Goal: Transaction & Acquisition: Purchase product/service

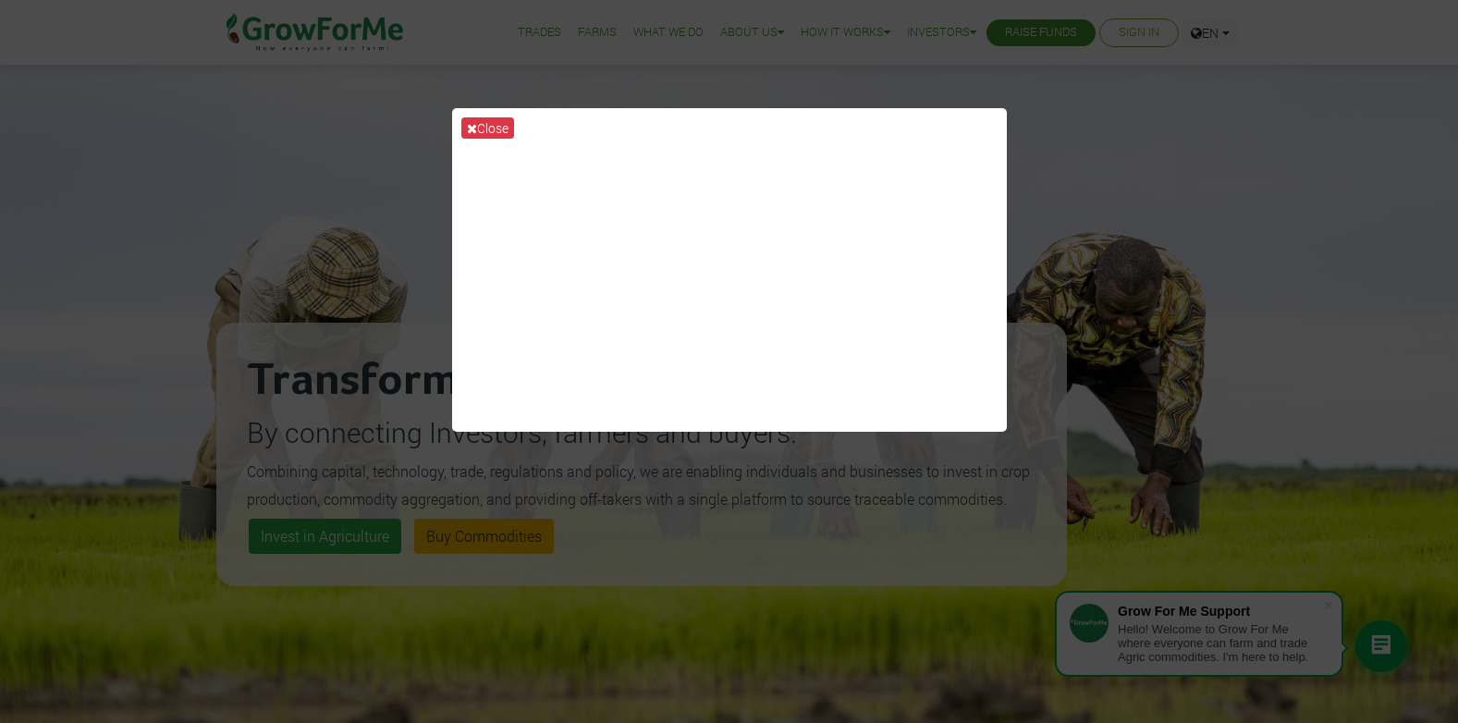
click at [1072, 231] on div "Close" at bounding box center [729, 361] width 1458 height 723
click at [491, 121] on button "Close" at bounding box center [487, 127] width 53 height 21
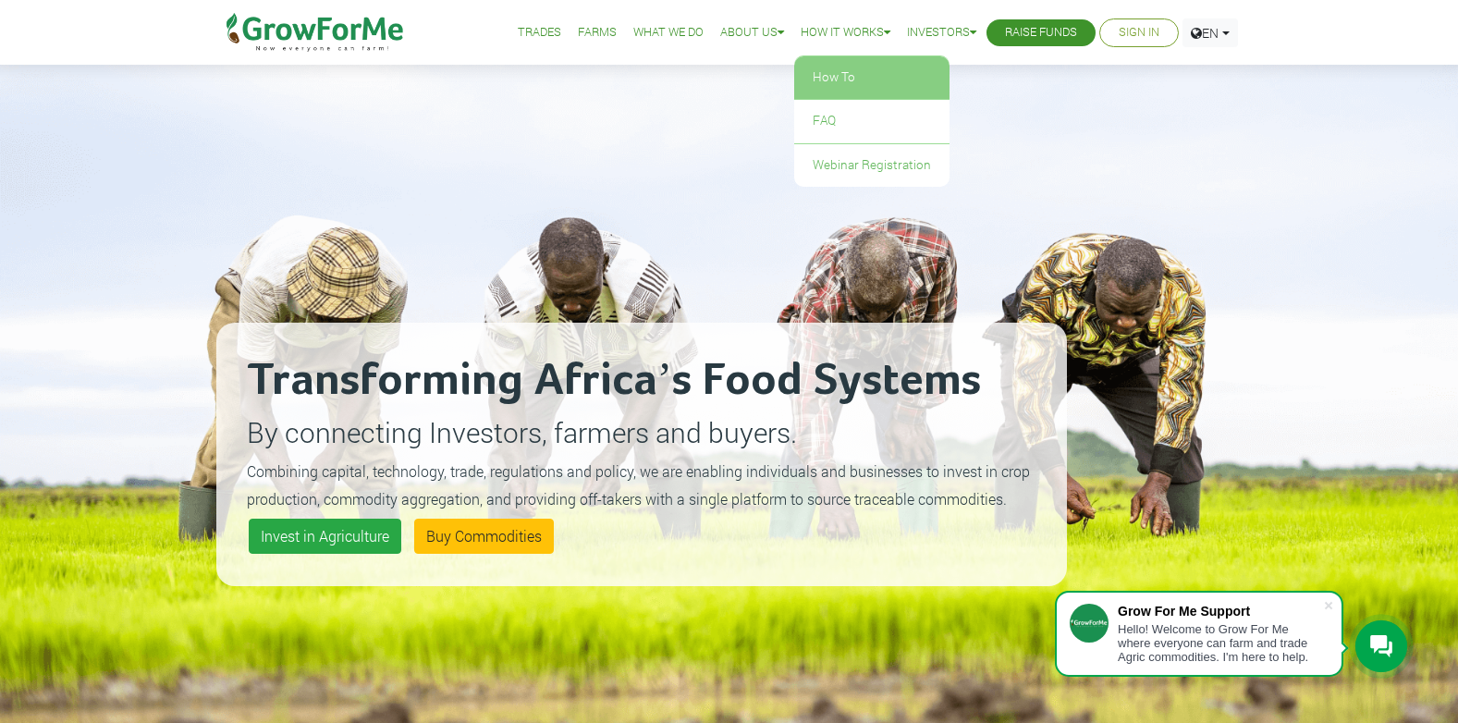
click at [816, 72] on link "How To" at bounding box center [871, 77] width 155 height 43
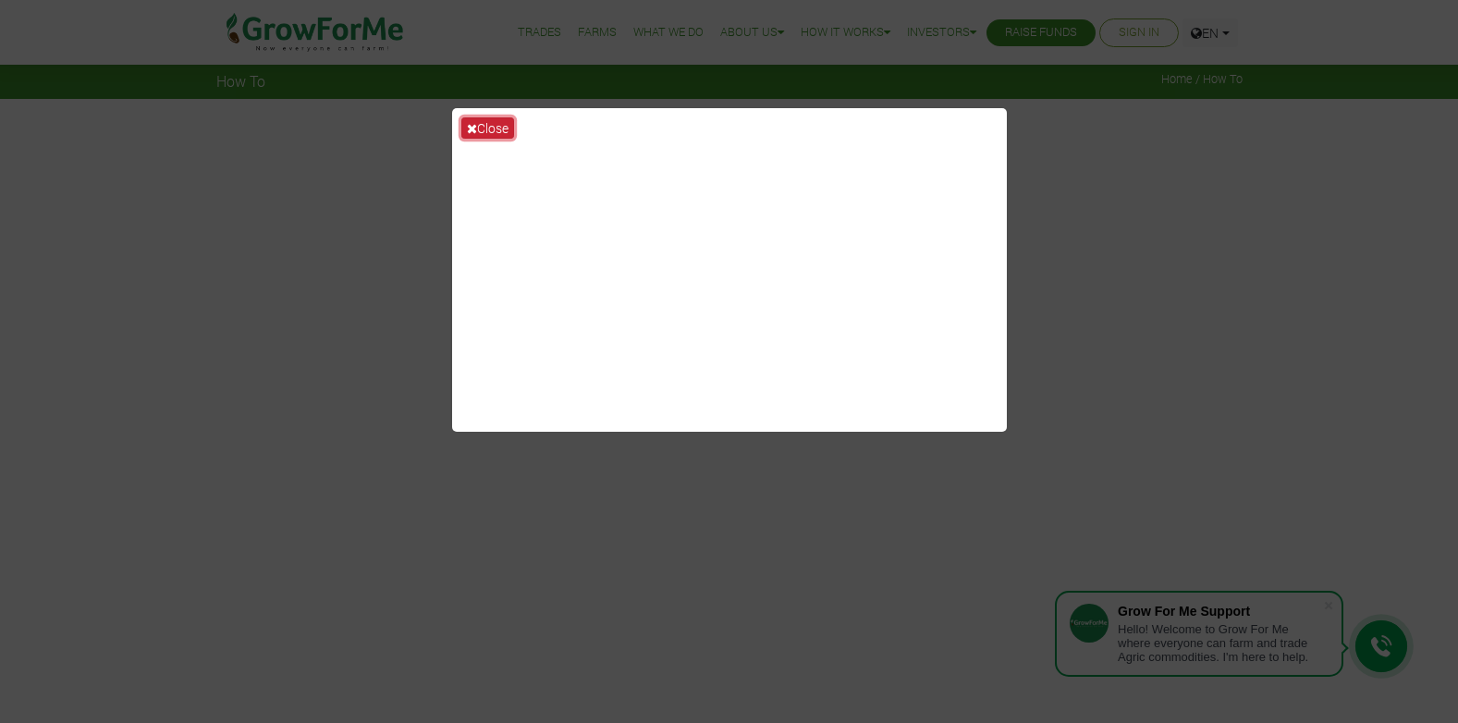
click at [498, 126] on button "Close" at bounding box center [487, 127] width 53 height 21
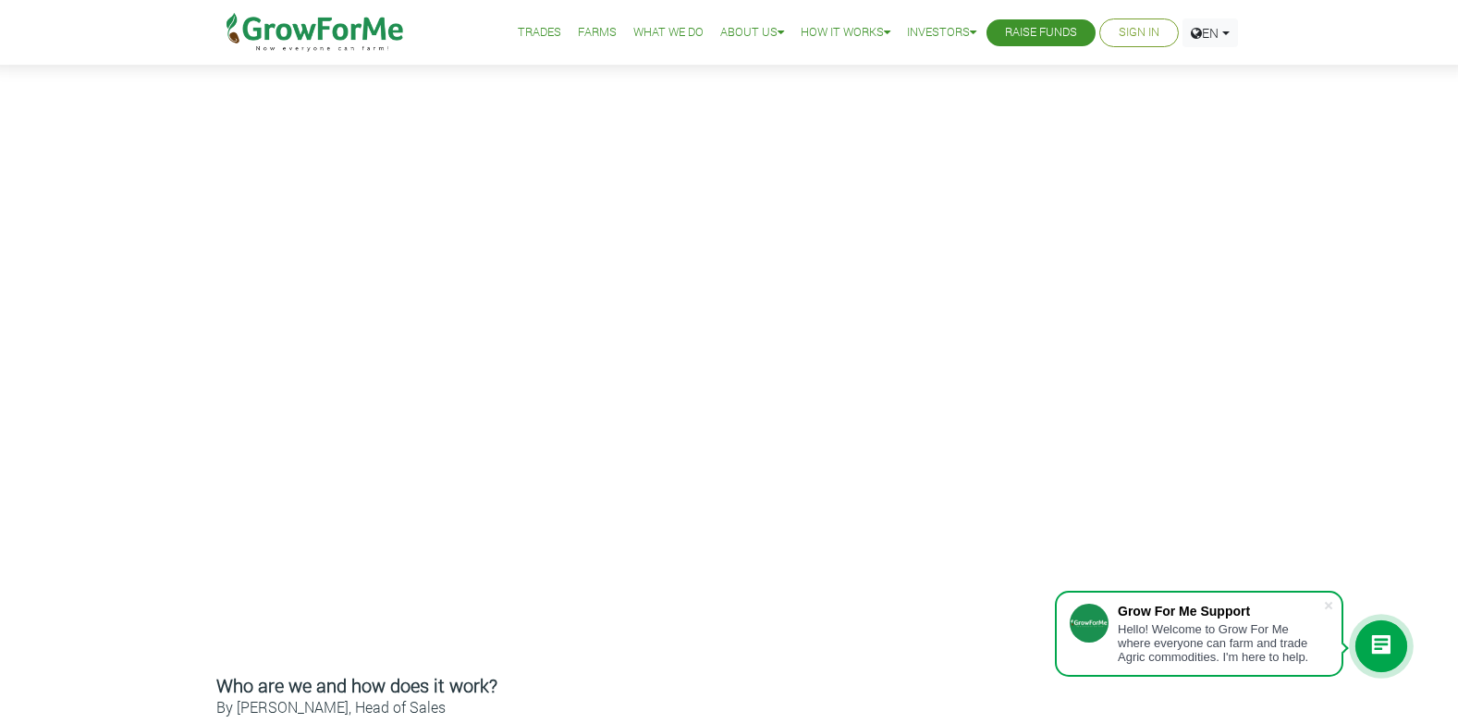
scroll to position [289, 0]
click at [1326, 605] on span at bounding box center [1328, 605] width 18 height 18
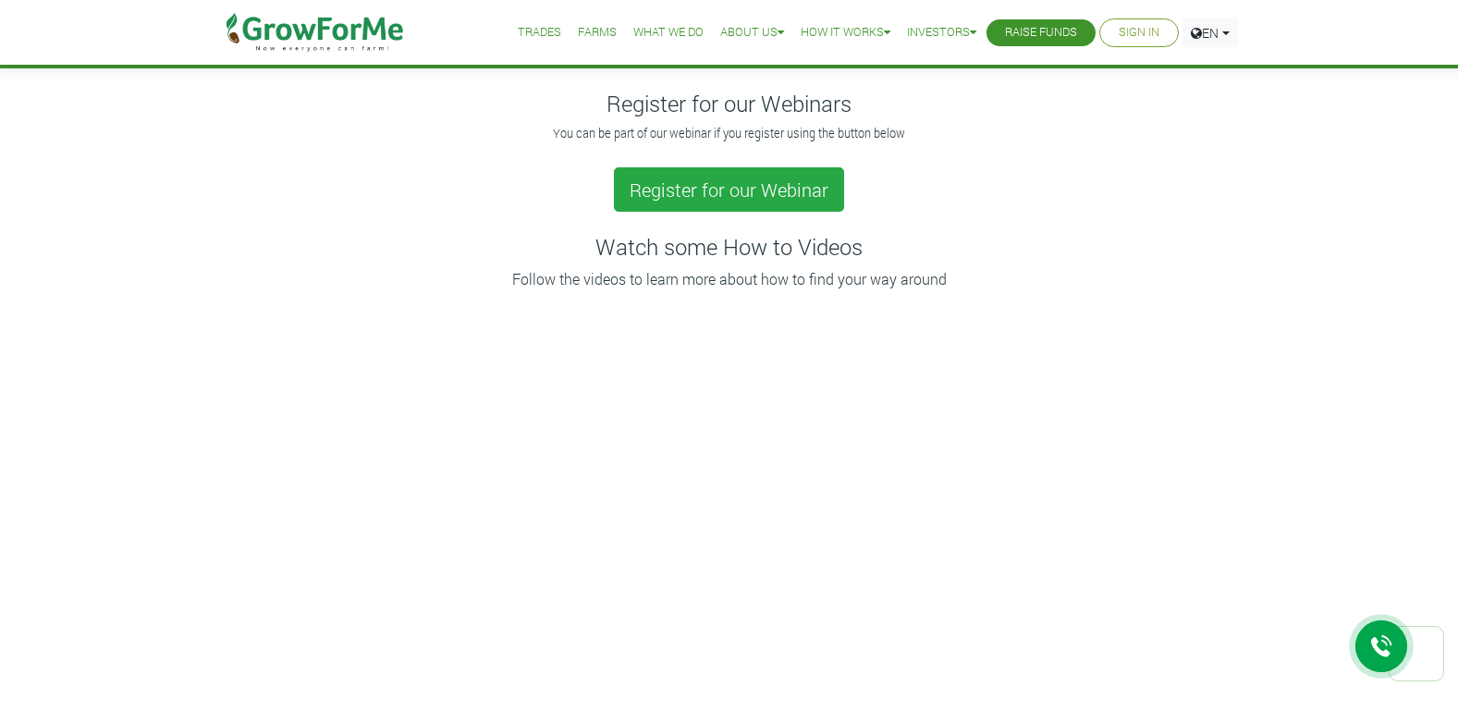
scroll to position [0, 0]
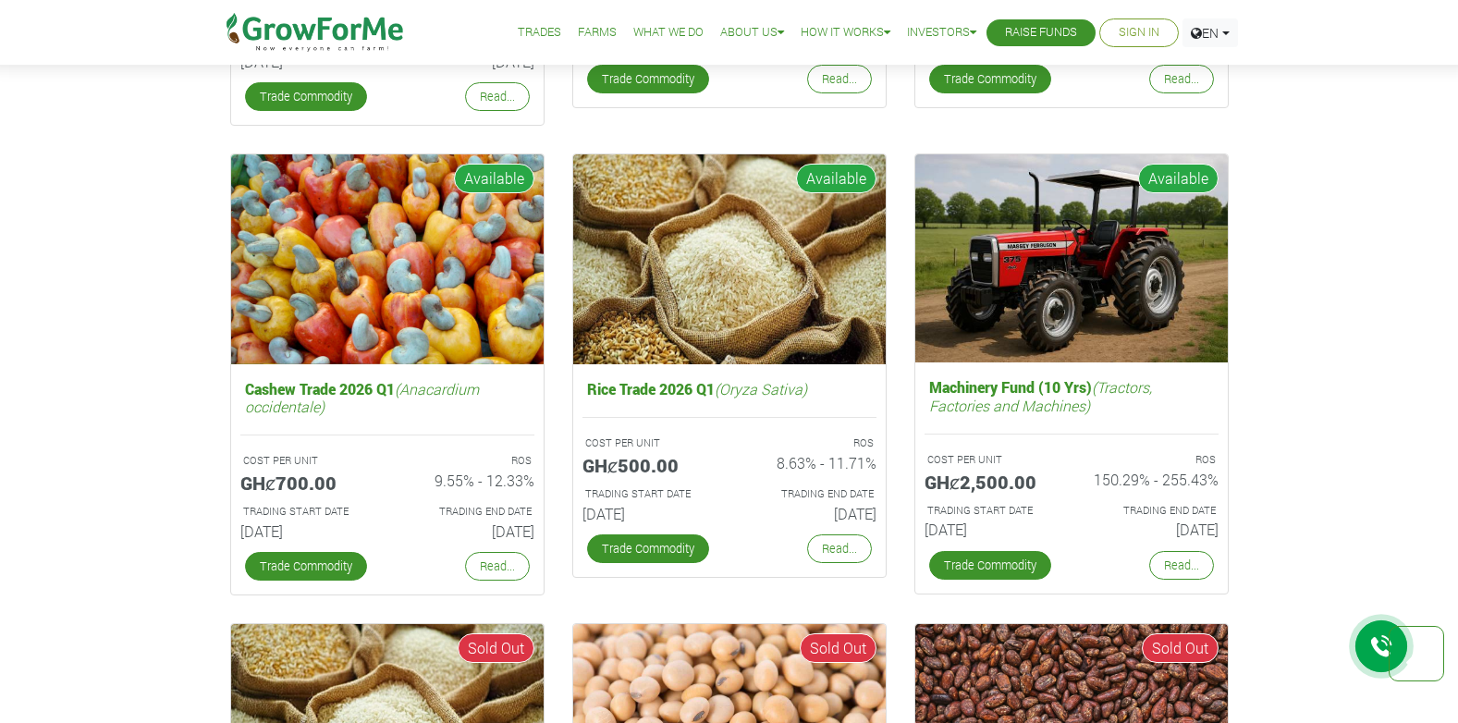
scroll to position [3001, 0]
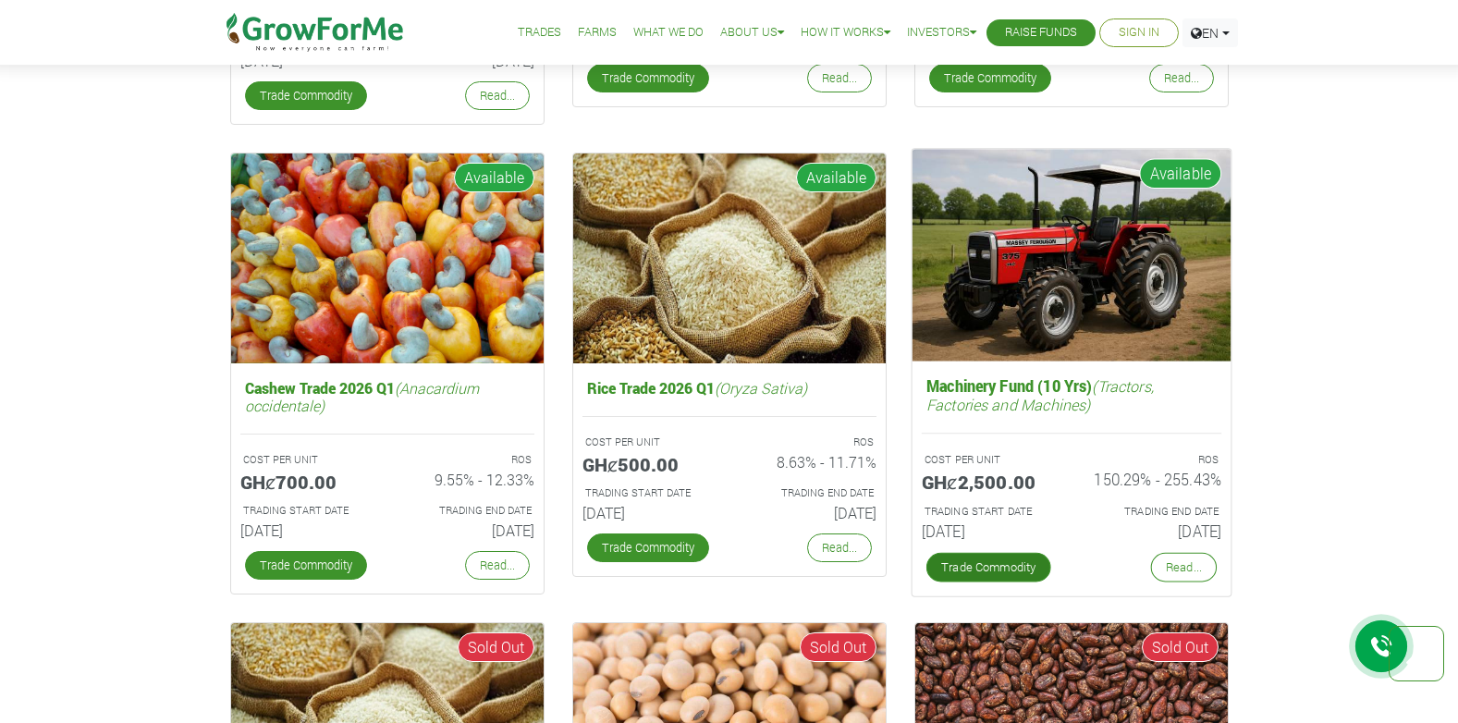
click at [984, 569] on link "Trade Commodity" at bounding box center [987, 568] width 125 height 30
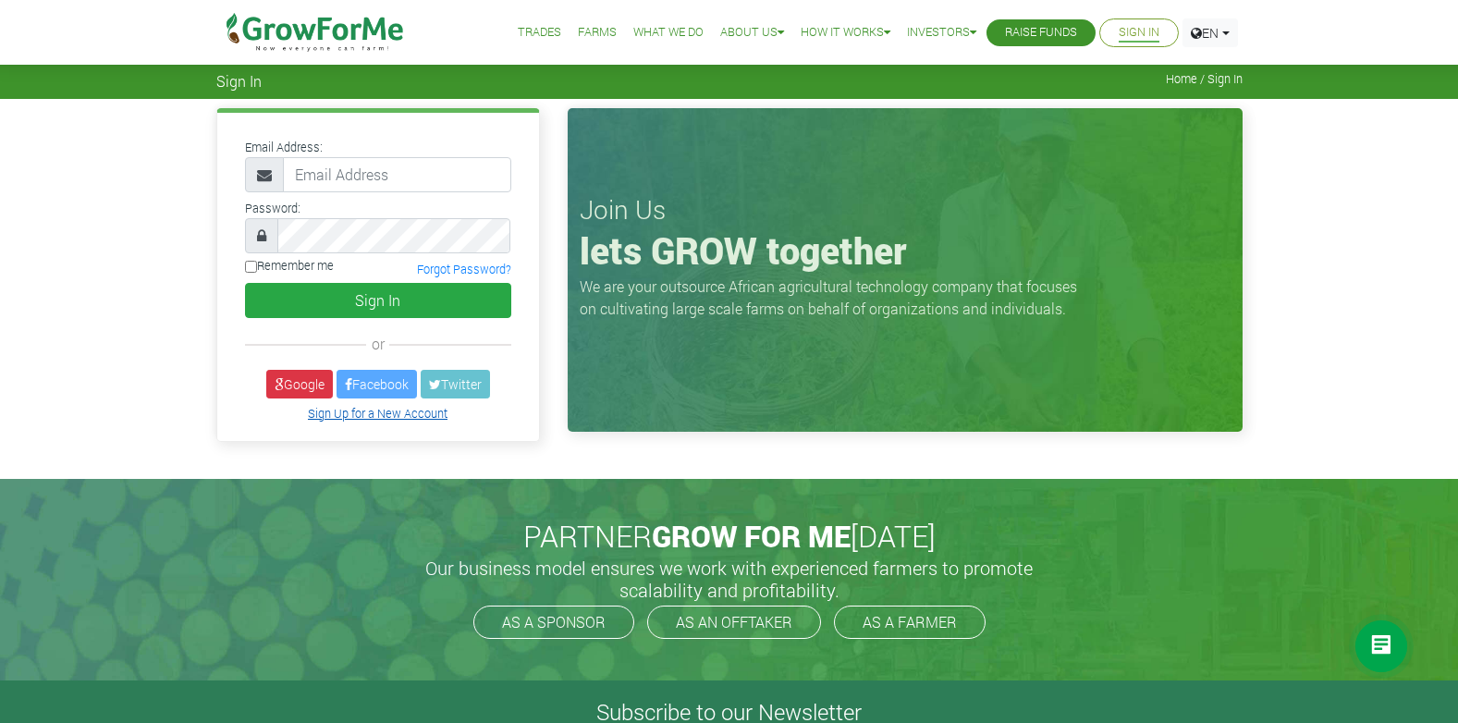
click at [369, 419] on link "Sign Up for a New Account" at bounding box center [378, 413] width 140 height 15
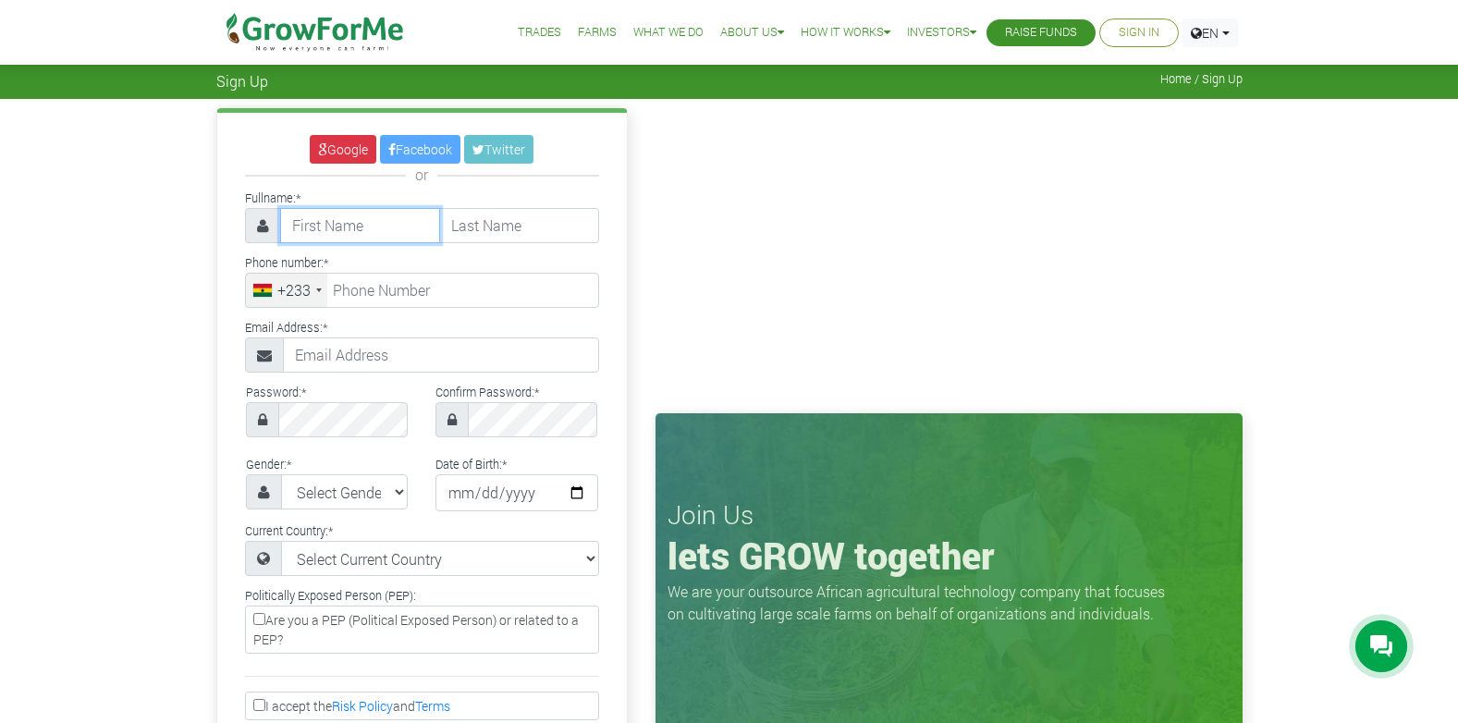
click at [389, 224] on input "text" at bounding box center [360, 225] width 160 height 35
type input "Osei Kwabena Mensah"
type input "Asare"
type input "0557793665"
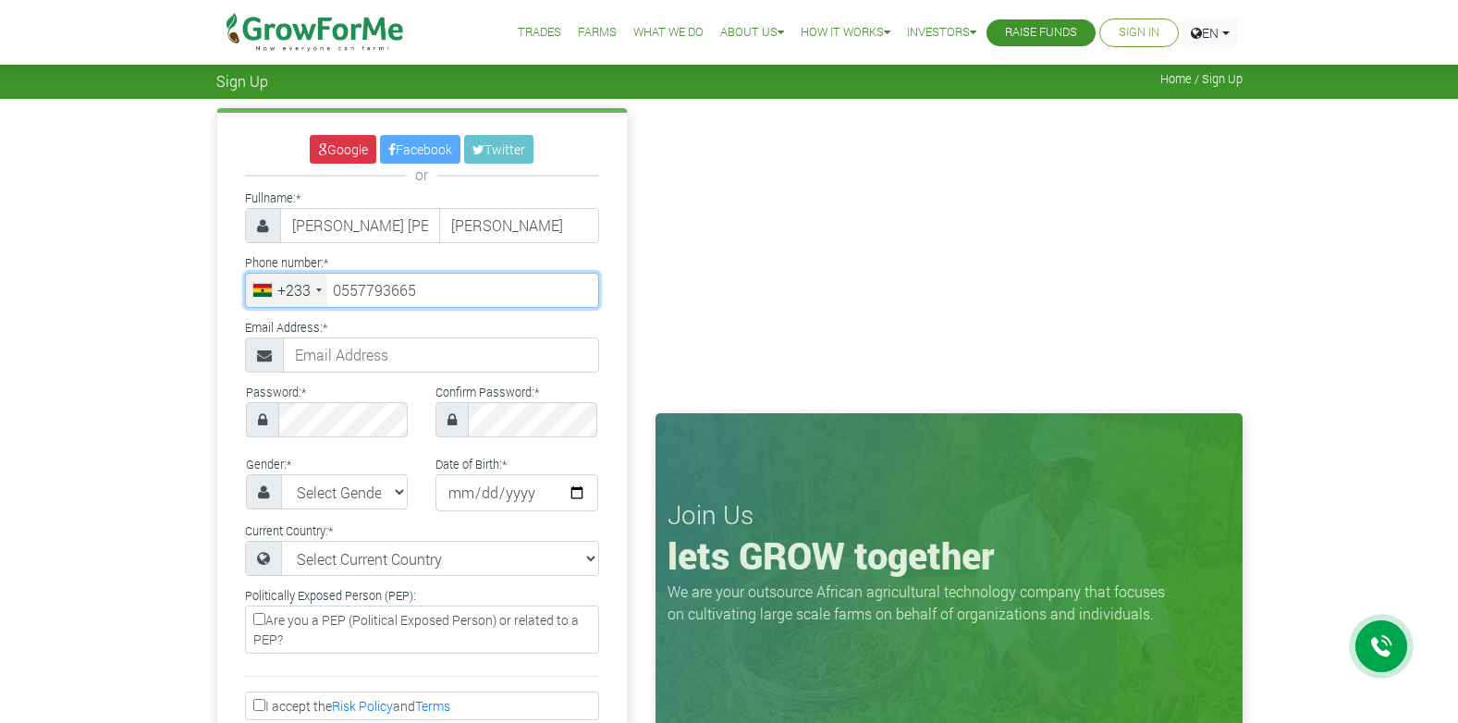
type input "asareoseikwabena@gmail.com"
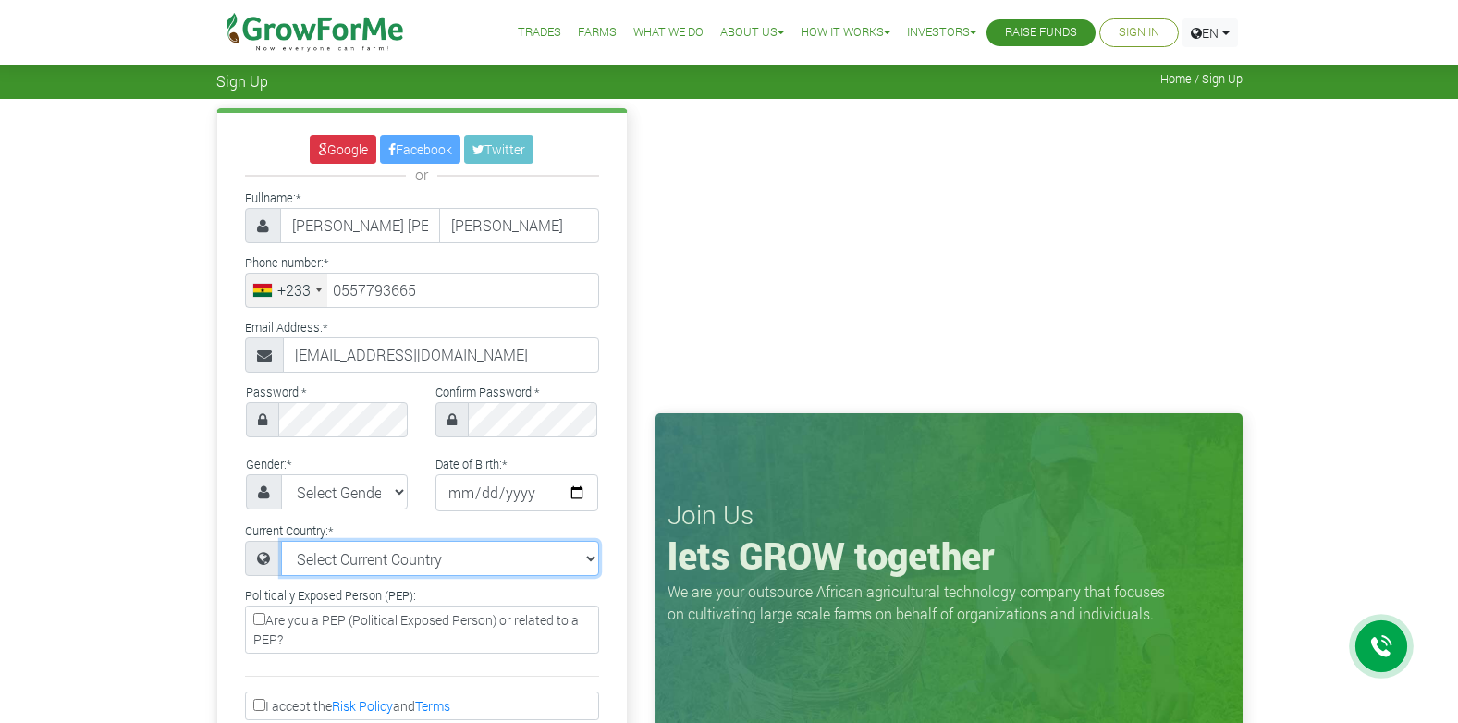
select select "[GEOGRAPHIC_DATA]"
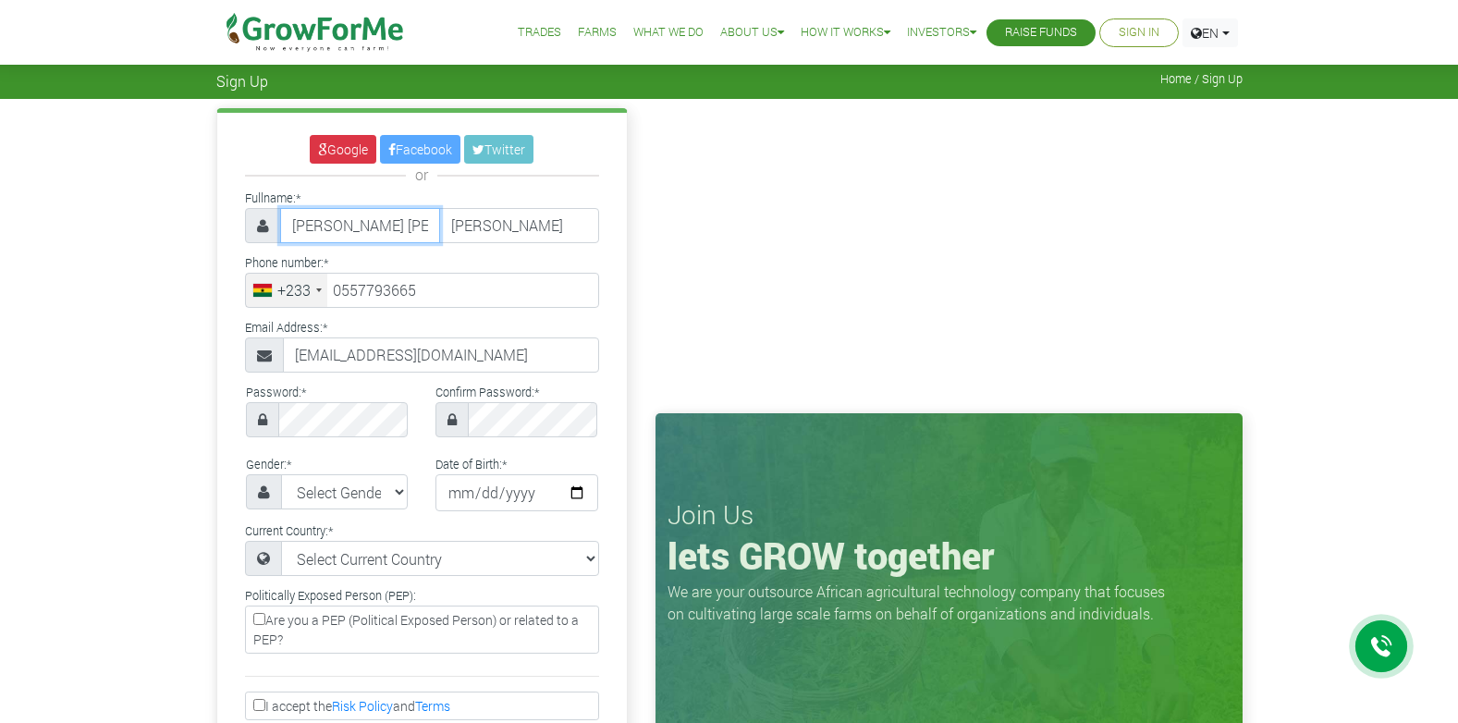
type input "55 779 3665"
click at [390, 491] on select "Select Gender Female Male" at bounding box center [345, 491] width 128 height 35
select select "Male"
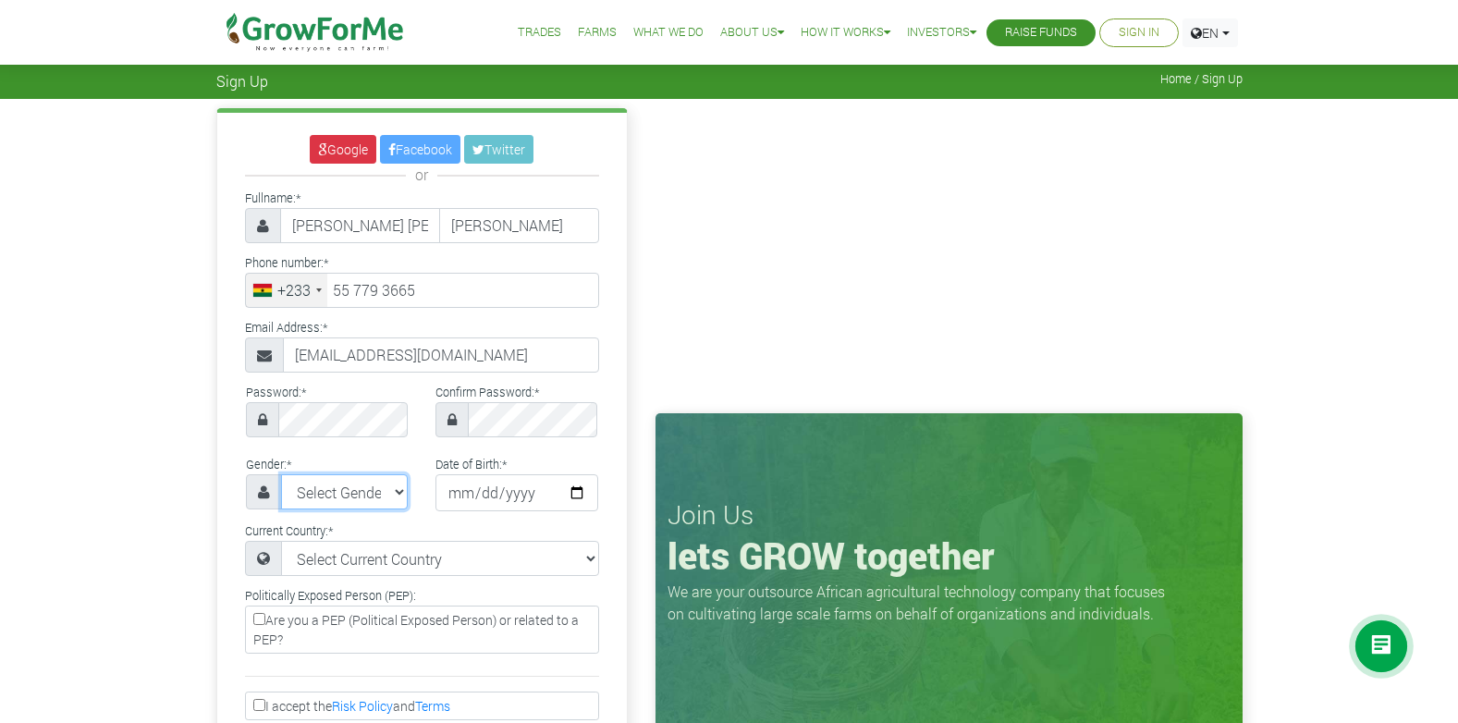
click at [281, 474] on select "Select Gender Female Male" at bounding box center [345, 491] width 128 height 35
click at [471, 490] on input "date" at bounding box center [516, 492] width 163 height 37
type input "2000-08-08"
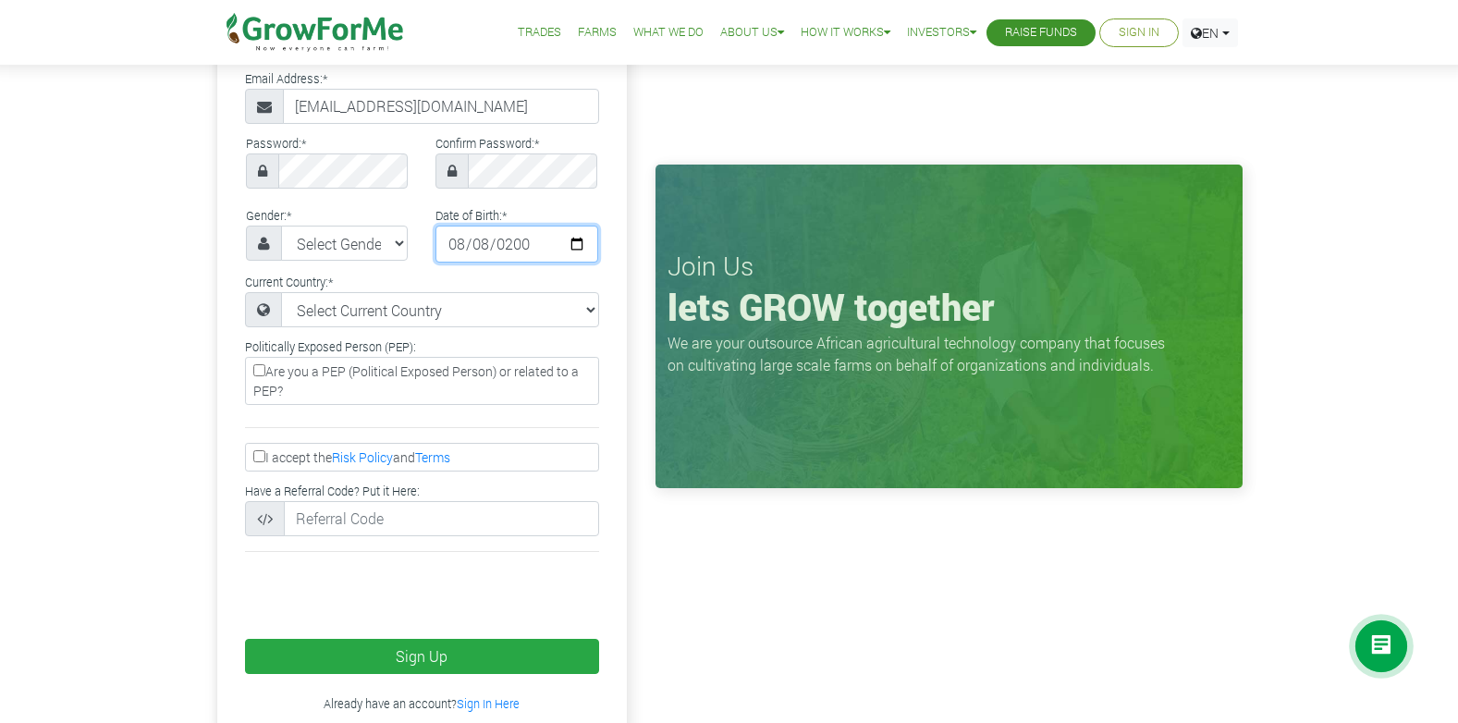
scroll to position [265, 0]
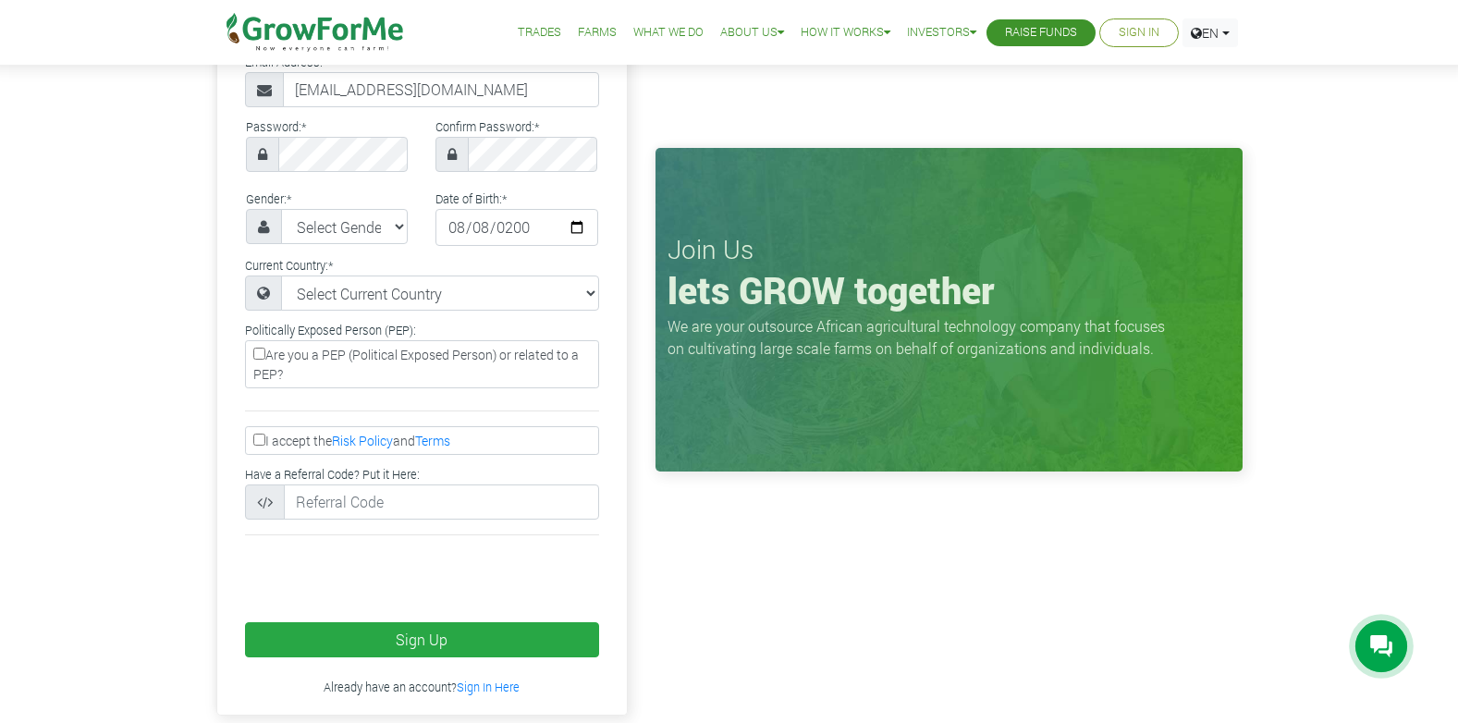
click at [259, 446] on input "I accept the Risk Policy and Terms" at bounding box center [259, 440] width 12 height 12
checkbox input "true"
click at [379, 442] on link "Risk Policy" at bounding box center [362, 441] width 61 height 18
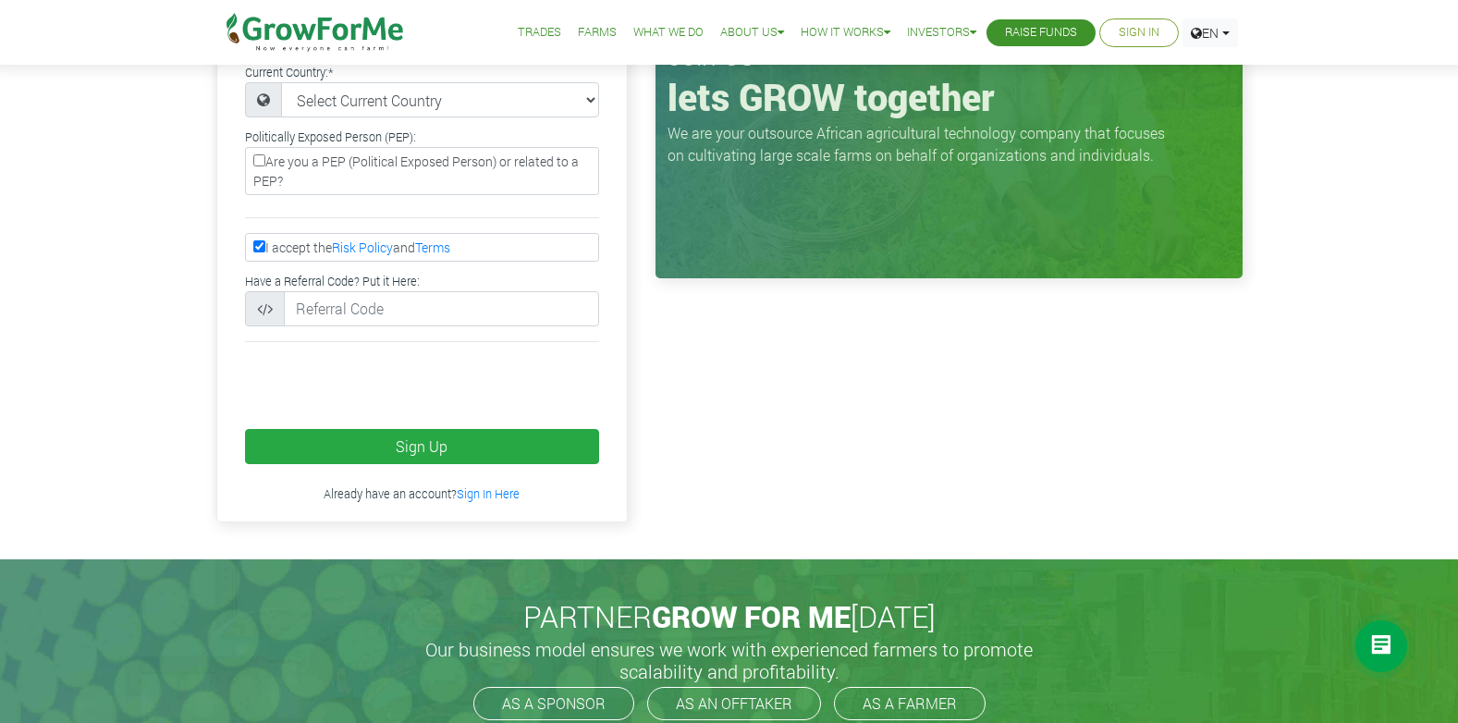
scroll to position [462, 0]
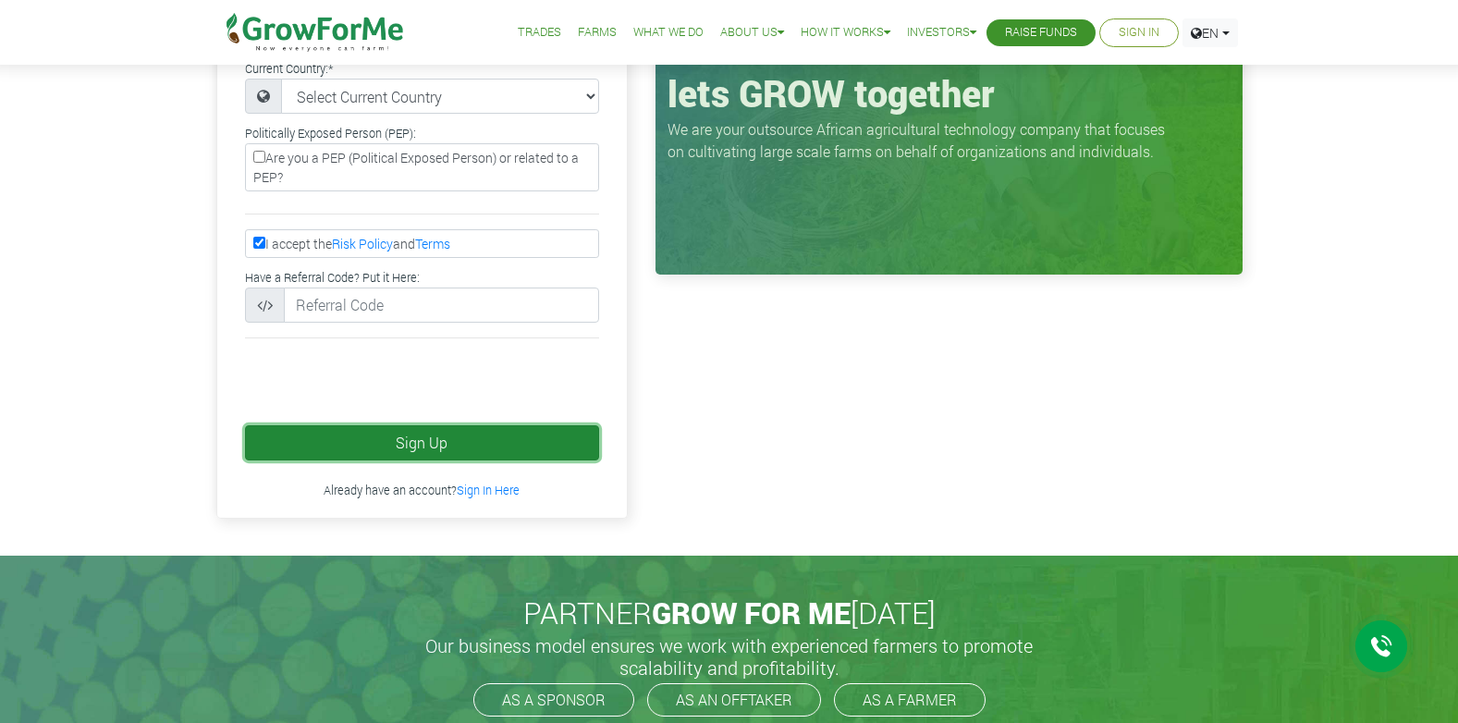
click at [394, 438] on button "Sign Up" at bounding box center [422, 442] width 354 height 35
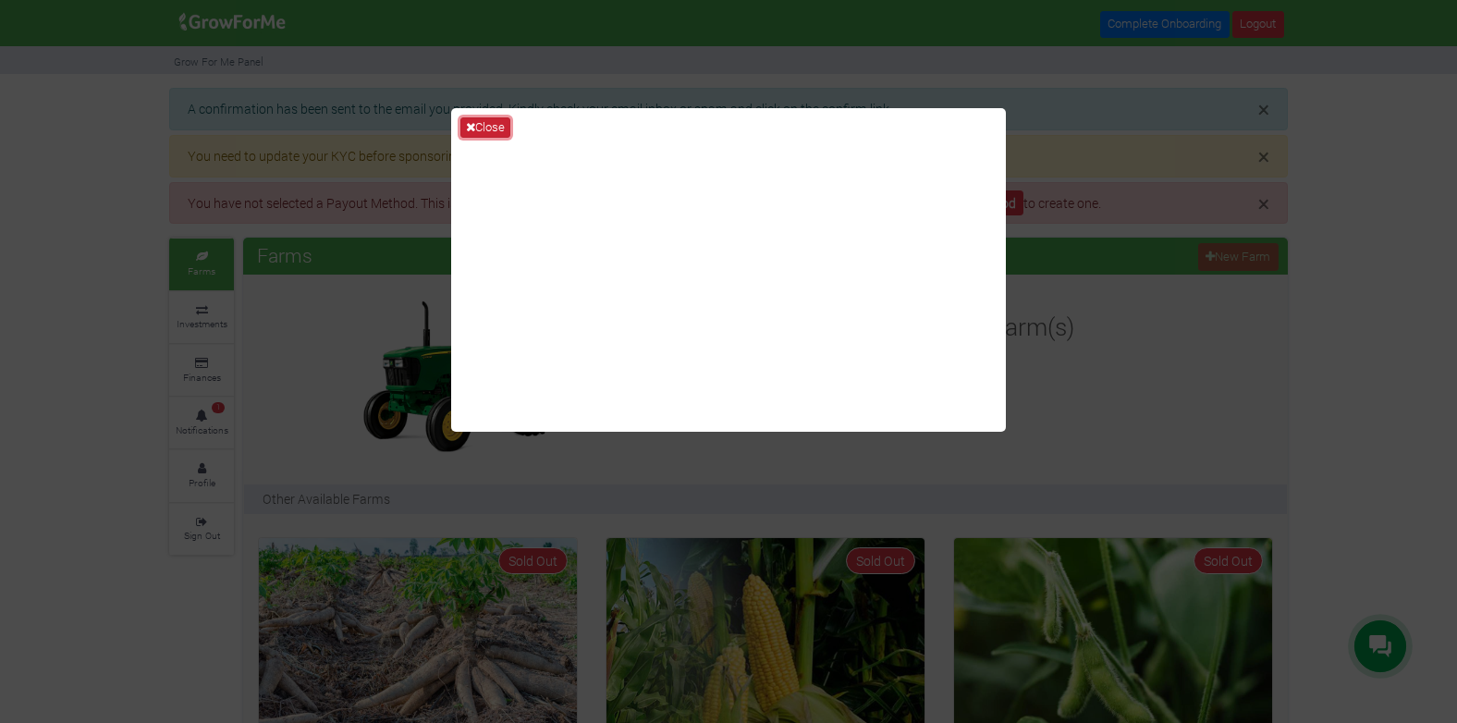
click at [484, 121] on button "Close" at bounding box center [485, 127] width 50 height 20
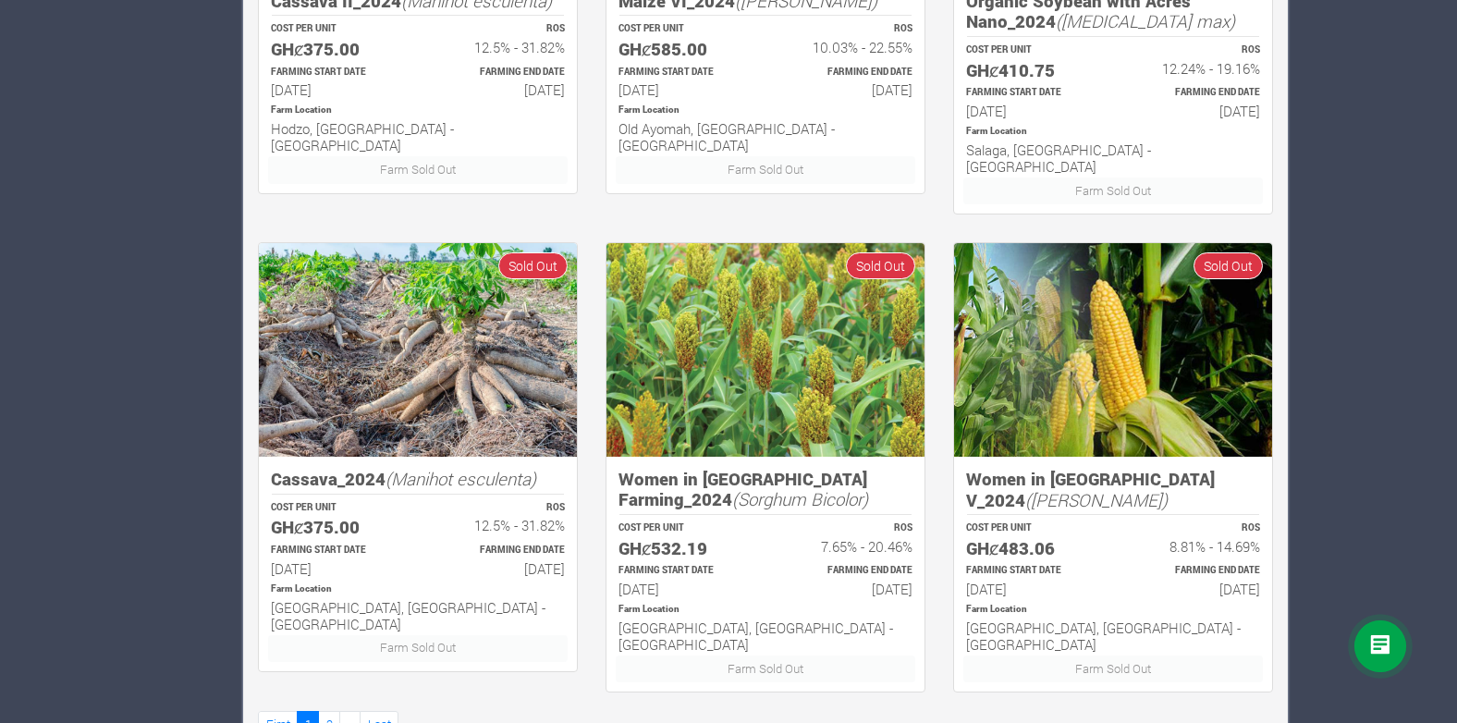
scroll to position [1239, 0]
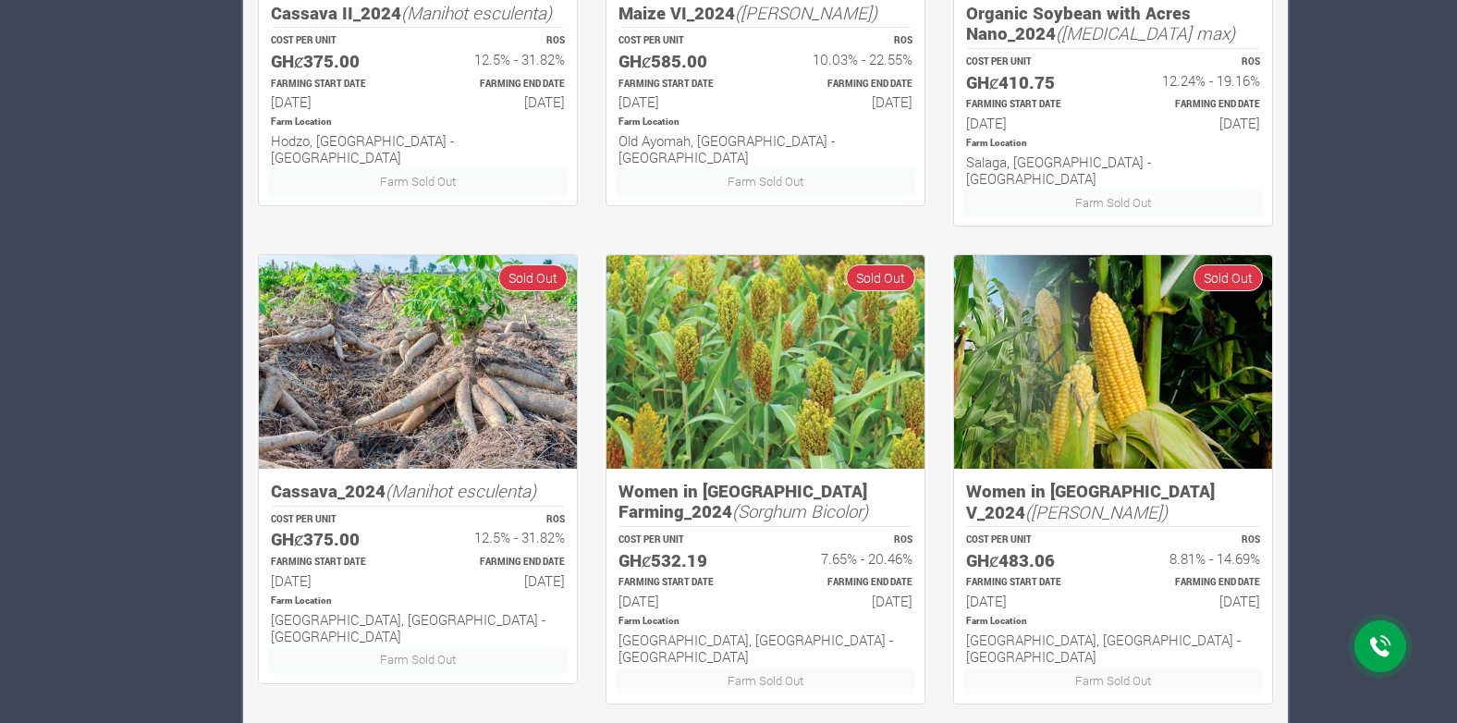
click at [329, 722] on link "2" at bounding box center [329, 736] width 22 height 27
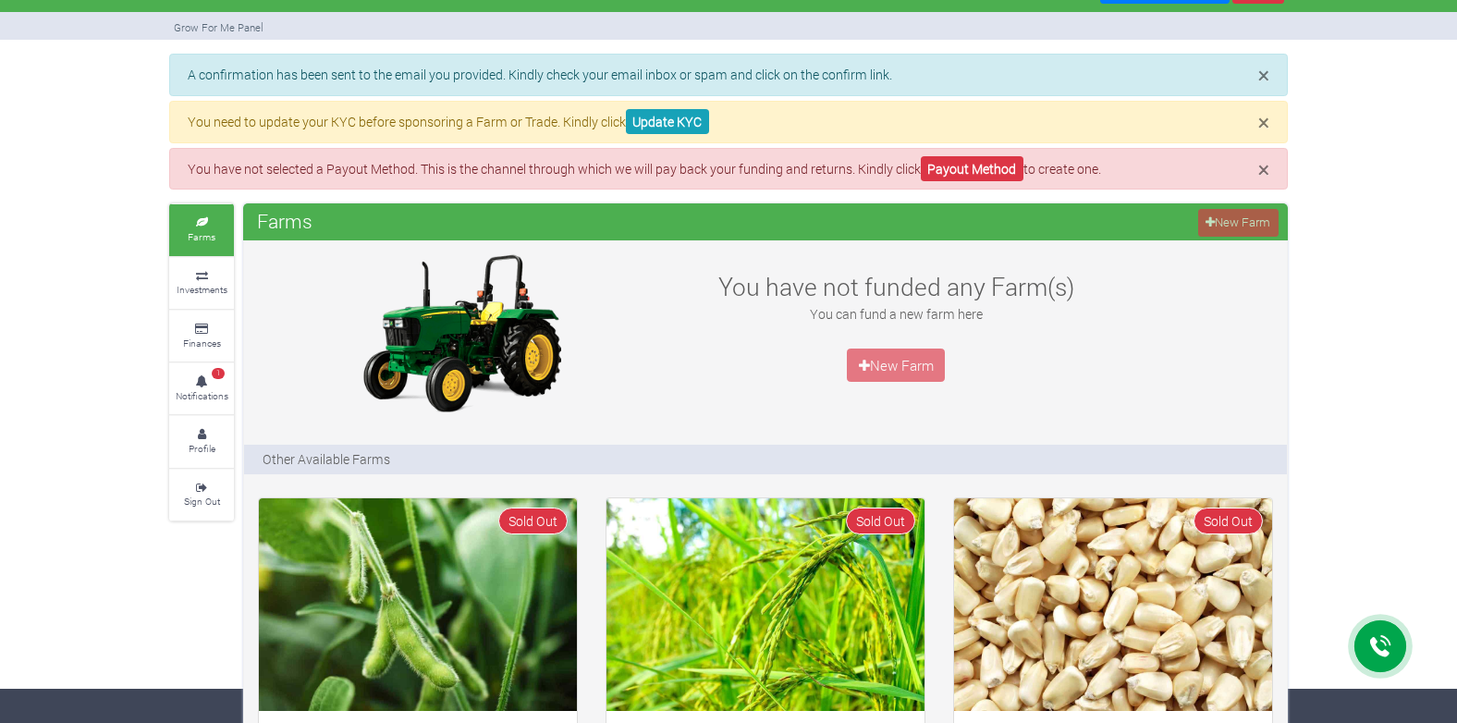
scroll to position [23, 0]
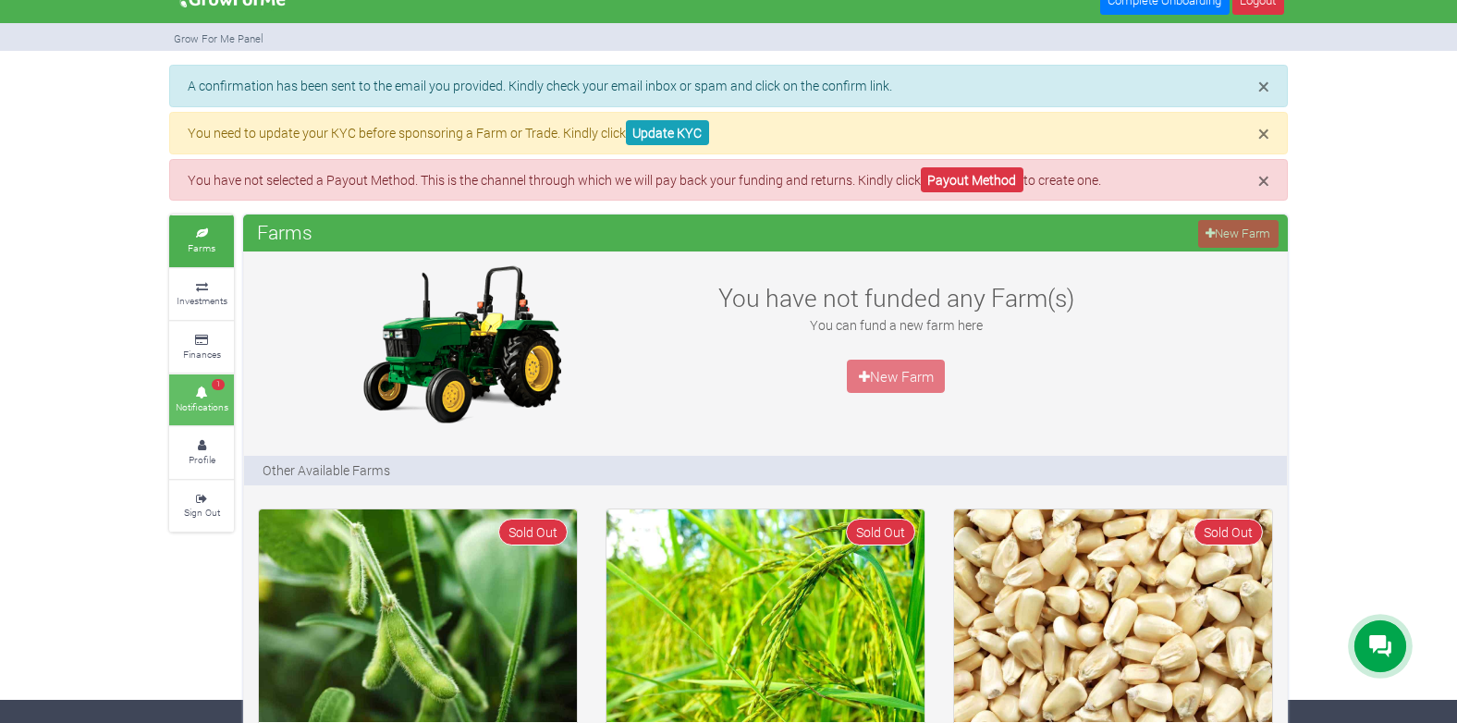
click at [203, 400] on small "Notifications" at bounding box center [202, 406] width 53 height 13
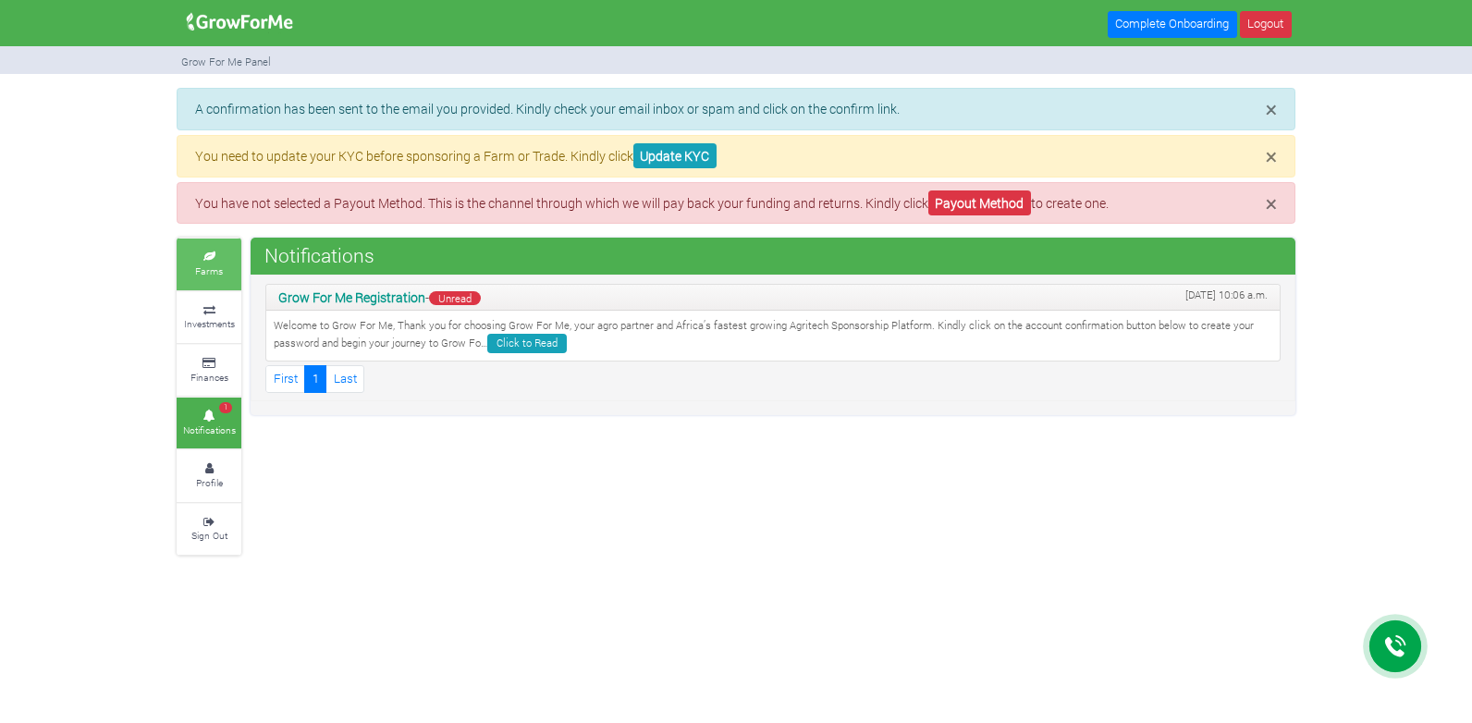
click at [205, 252] on icon at bounding box center [208, 256] width 55 height 9
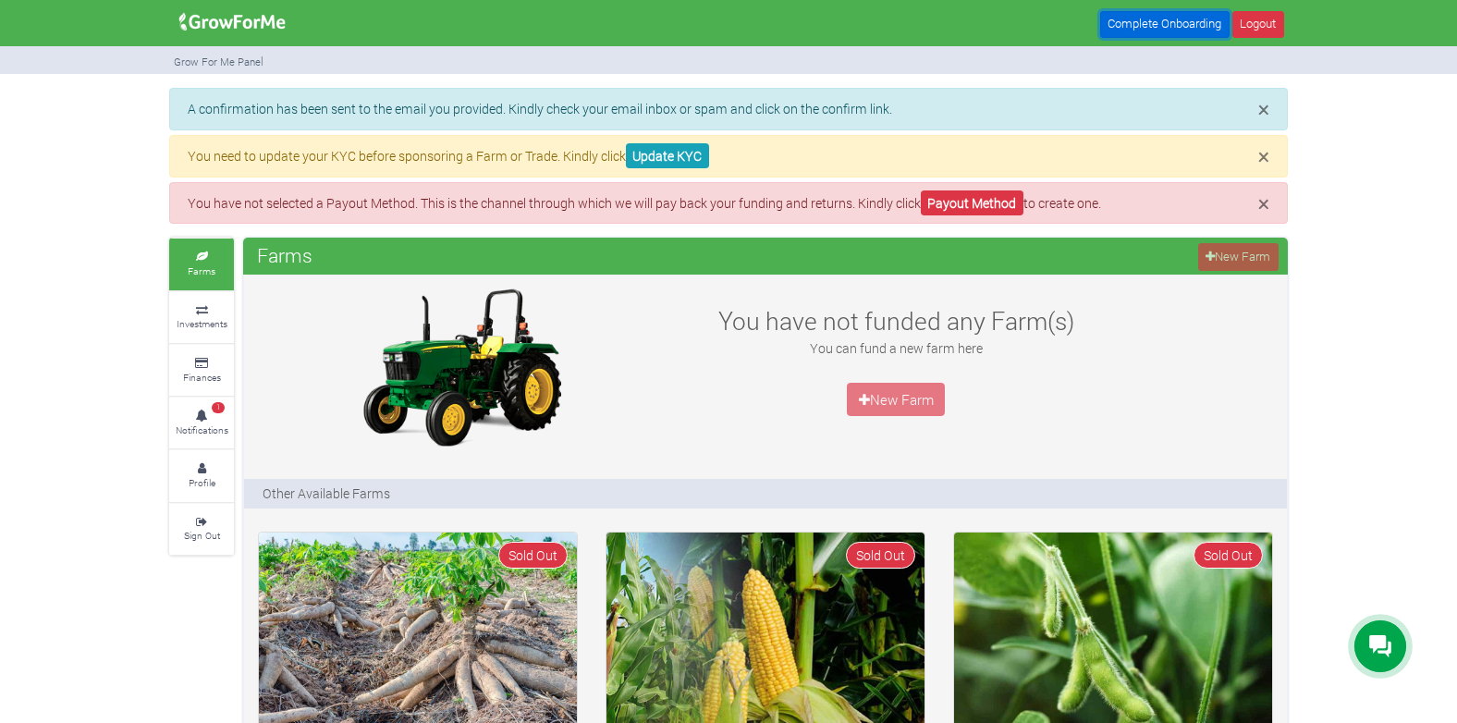
click at [1152, 16] on link "Complete Onboarding" at bounding box center [1164, 24] width 129 height 27
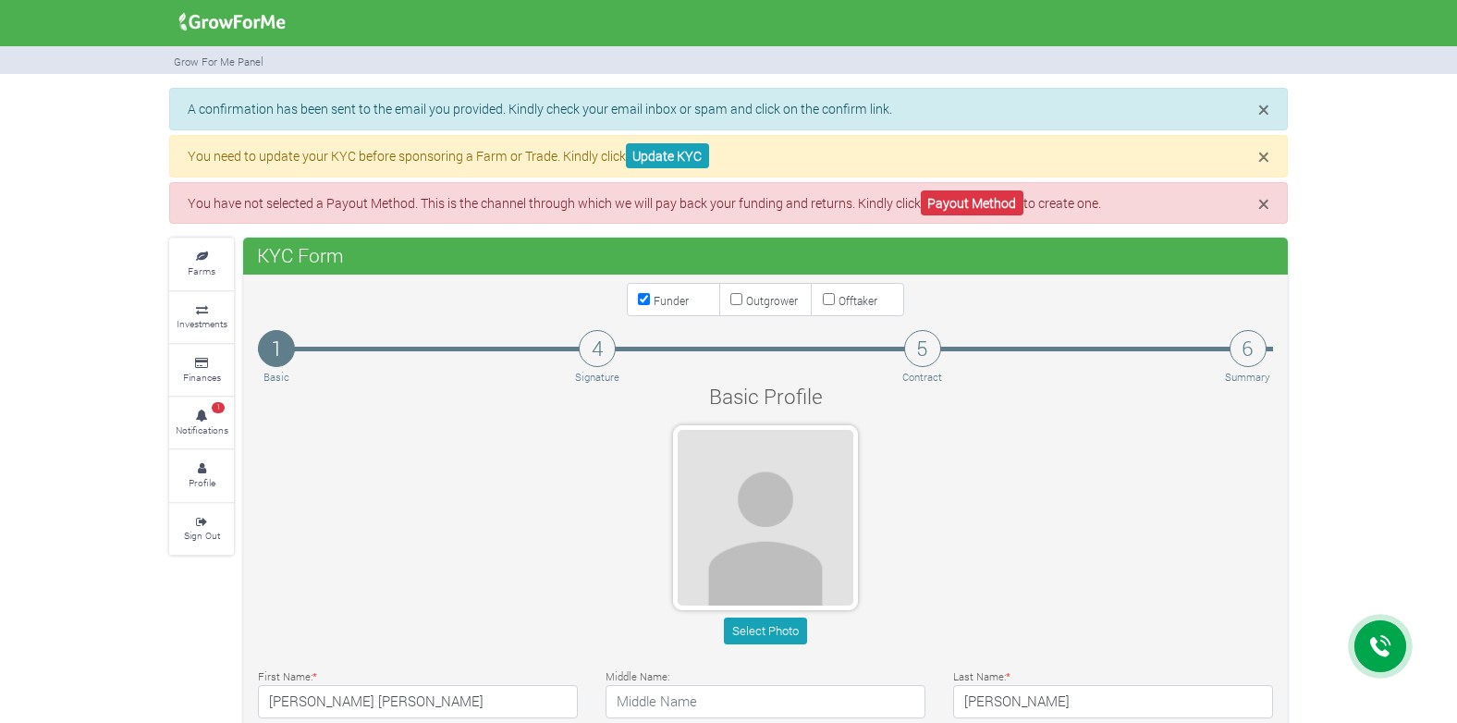
type input "55 779 3665"
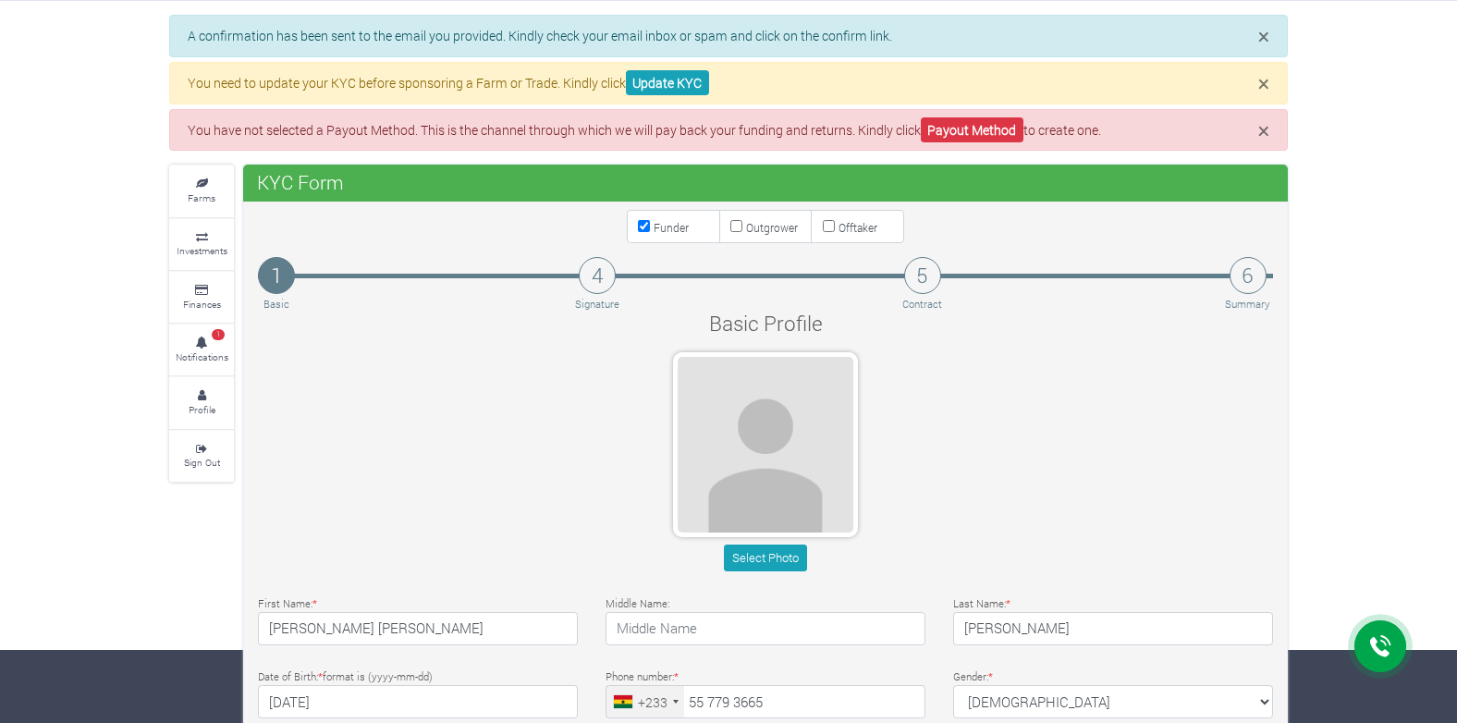
scroll to position [66, 0]
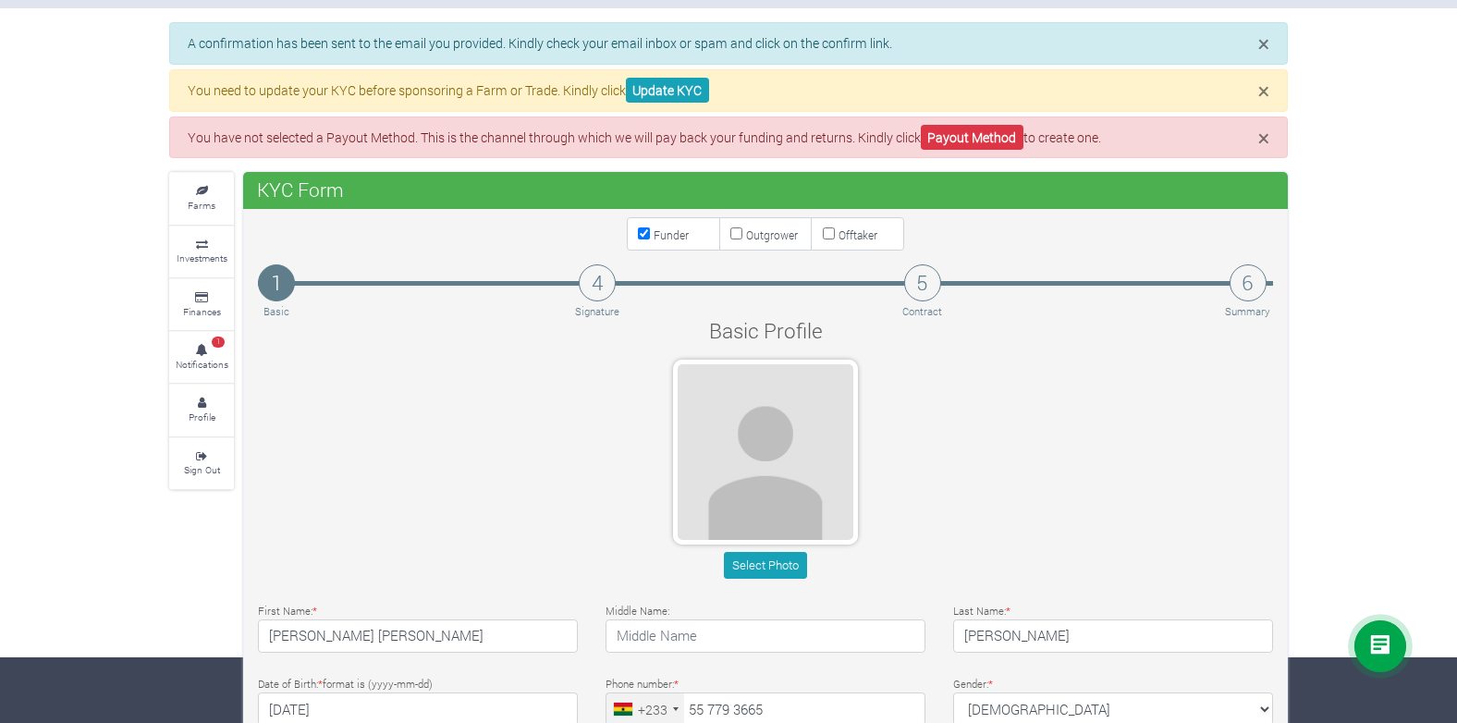
click at [730, 238] on input "Outgrower" at bounding box center [736, 233] width 12 height 12
checkbox input "true"
click at [834, 233] on input "Offtaker" at bounding box center [829, 233] width 12 height 12
checkbox input "false"
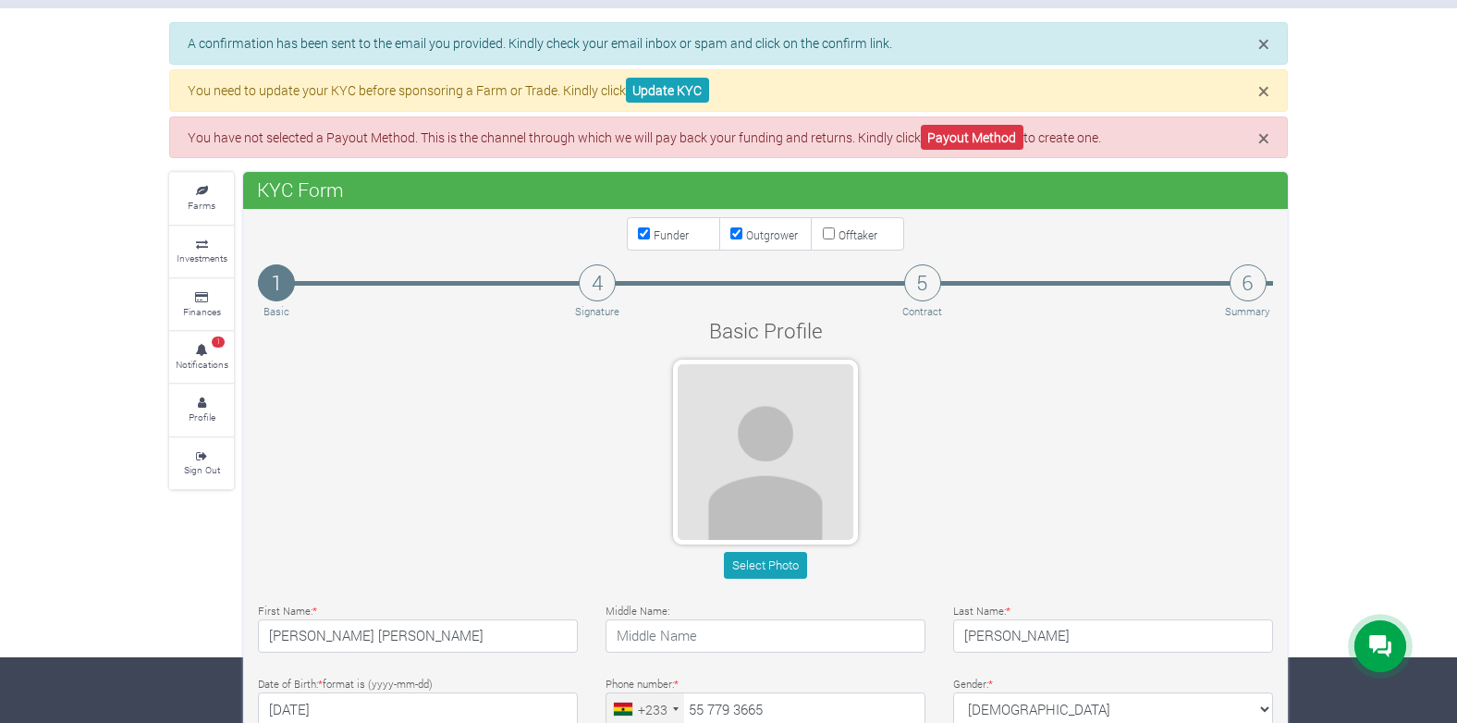
click at [739, 231] on input "Outgrower" at bounding box center [736, 233] width 12 height 12
checkbox input "false"
click at [648, 232] on input "Funder" at bounding box center [644, 233] width 12 height 12
click at [645, 239] on label "Funder" at bounding box center [673, 233] width 93 height 33
click at [645, 239] on input "Funder" at bounding box center [644, 233] width 12 height 12
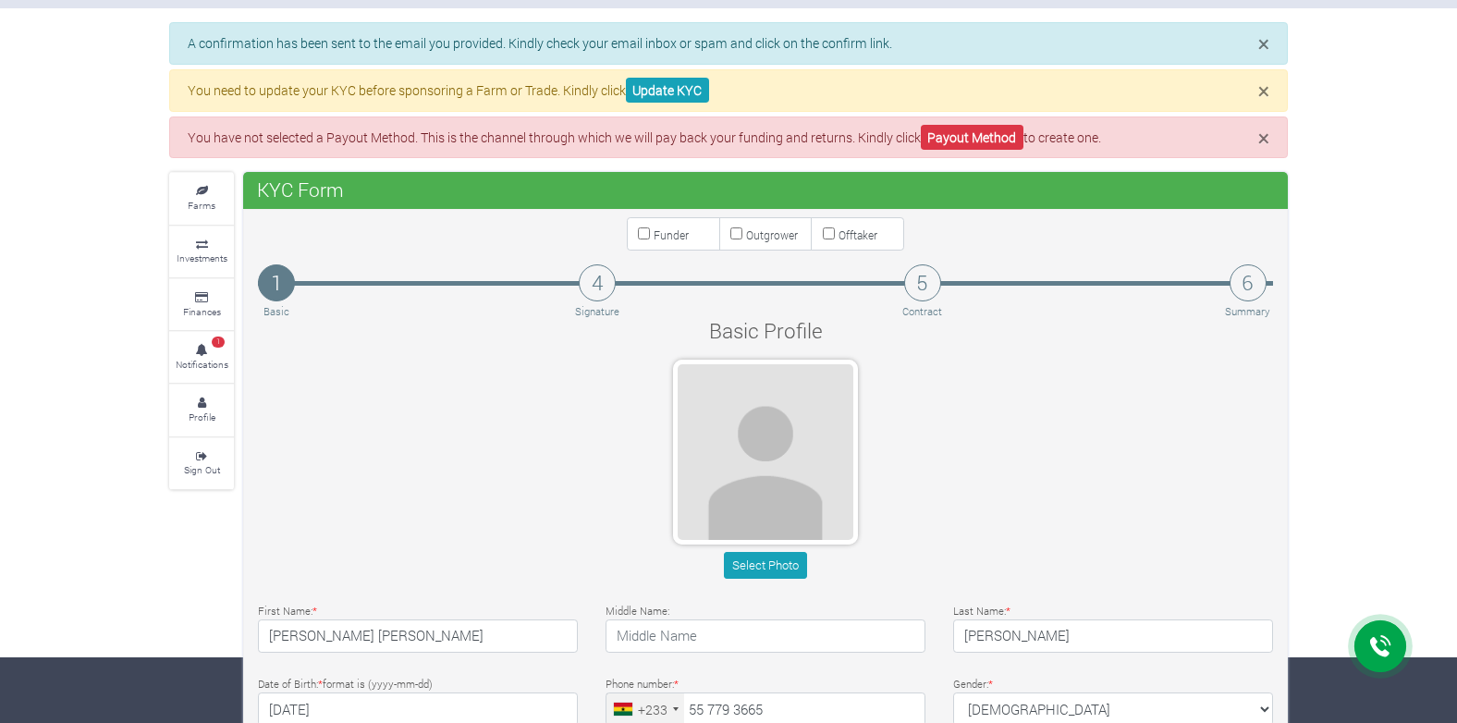
checkbox input "true"
click at [207, 192] on icon at bounding box center [201, 191] width 55 height 9
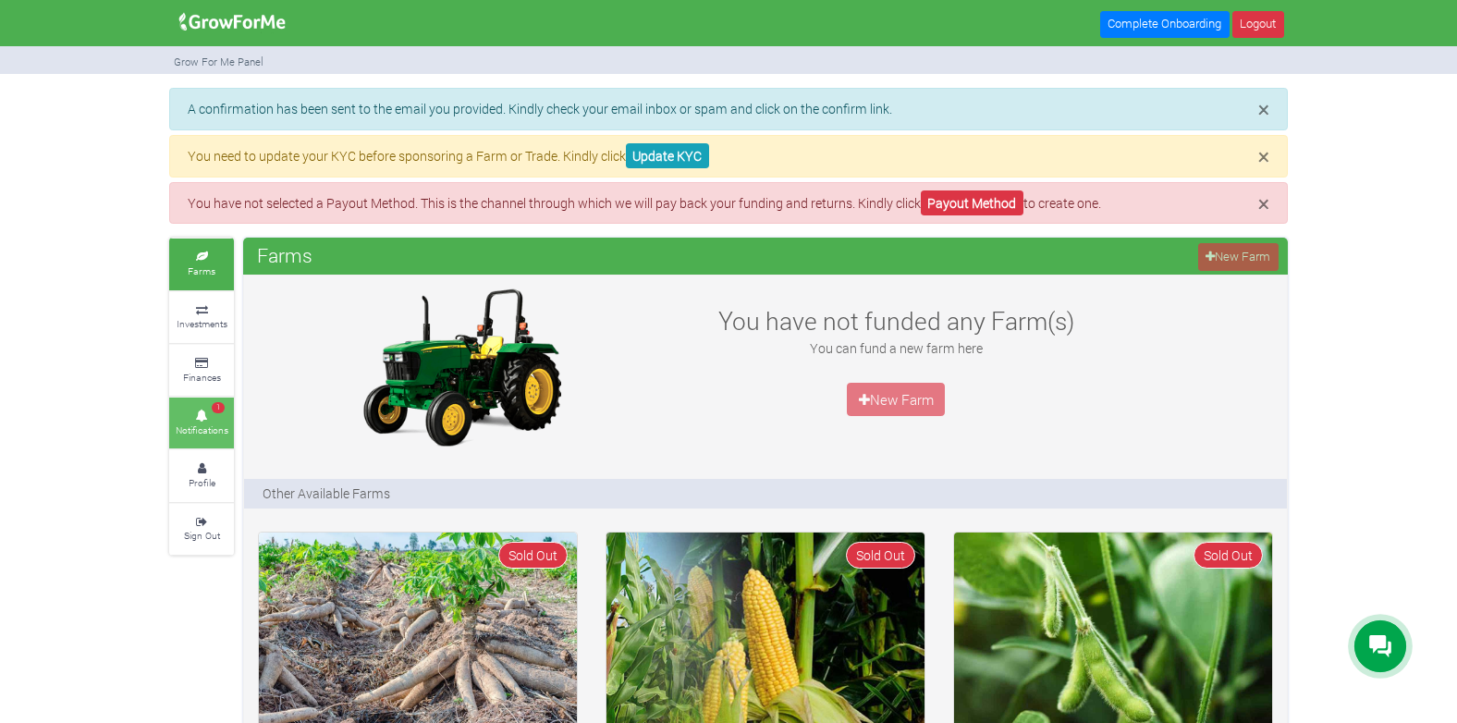
click at [202, 445] on link "1 Notifications" at bounding box center [201, 422] width 65 height 51
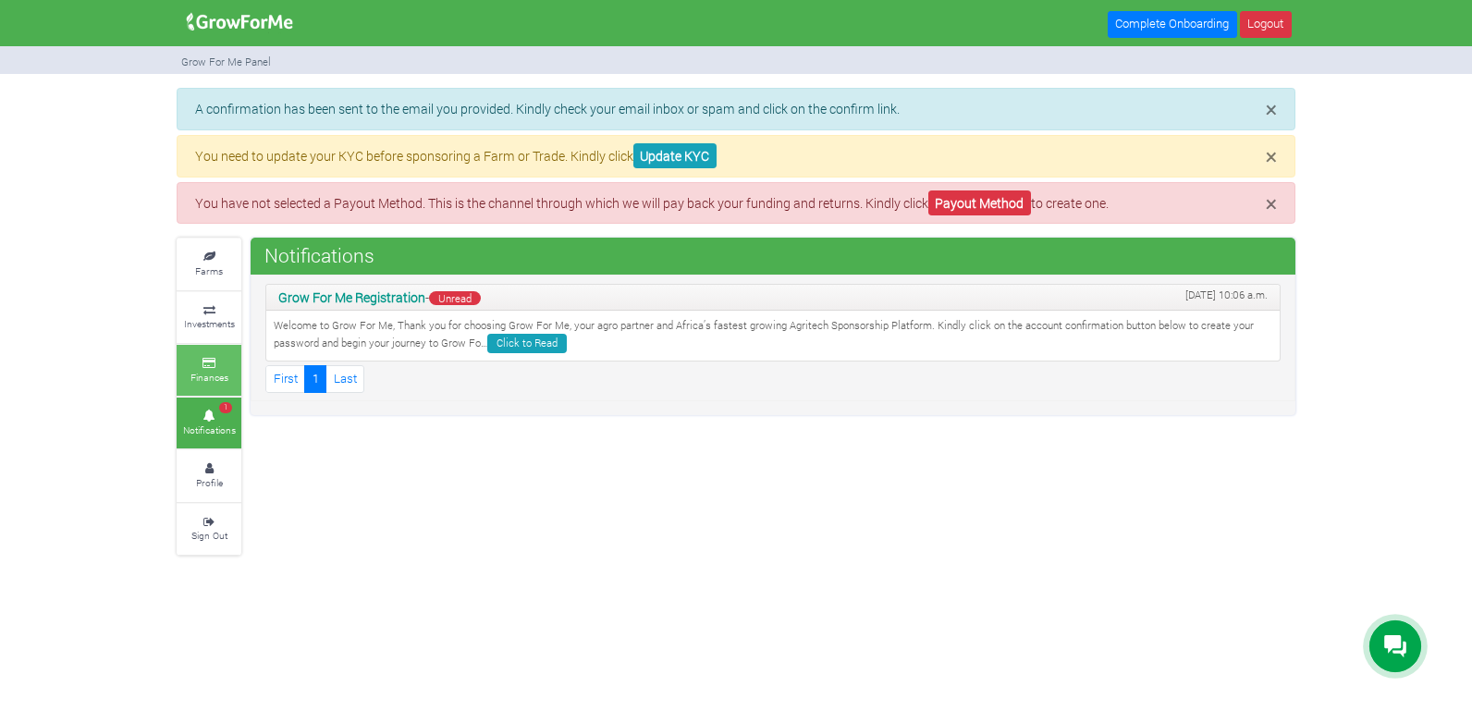
click at [206, 388] on link "Finances" at bounding box center [209, 370] width 65 height 51
click at [202, 316] on link "Investments" at bounding box center [209, 317] width 65 height 51
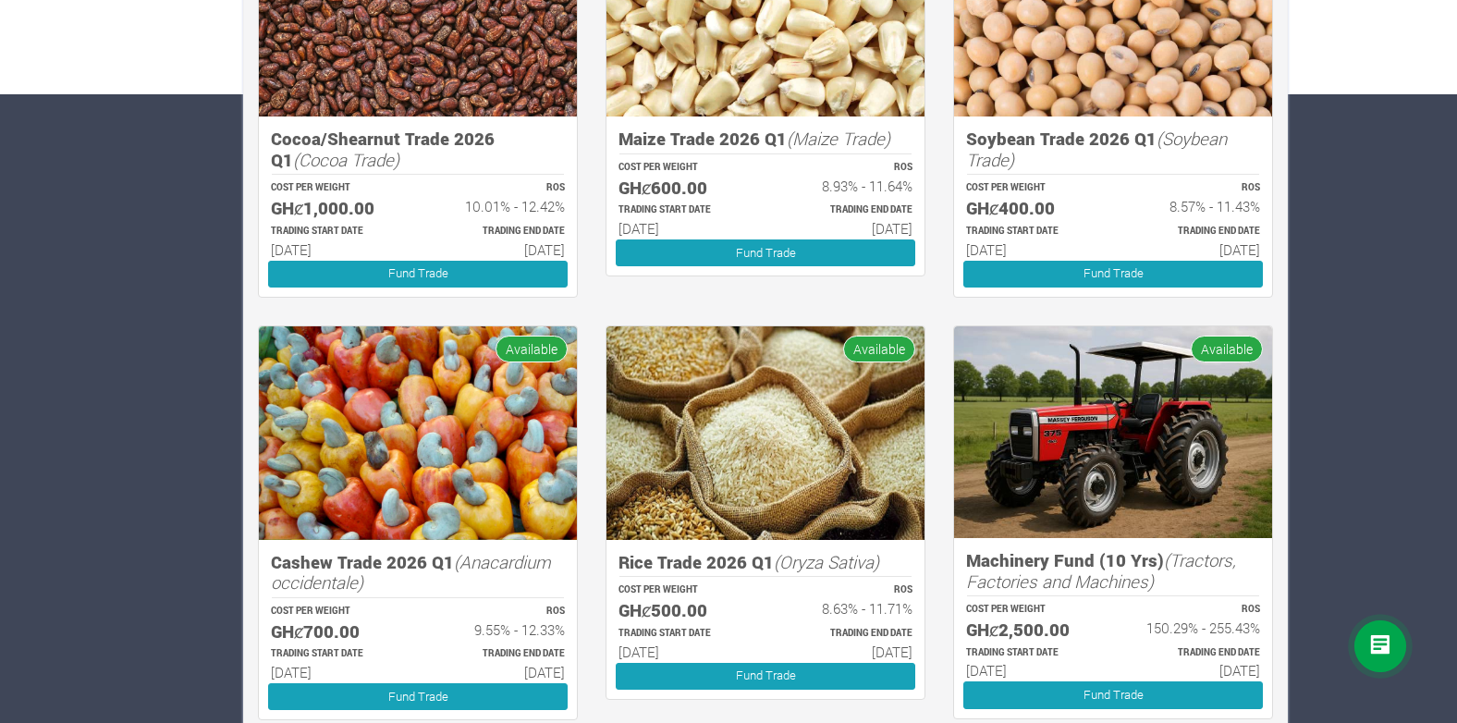
scroll to position [641, 0]
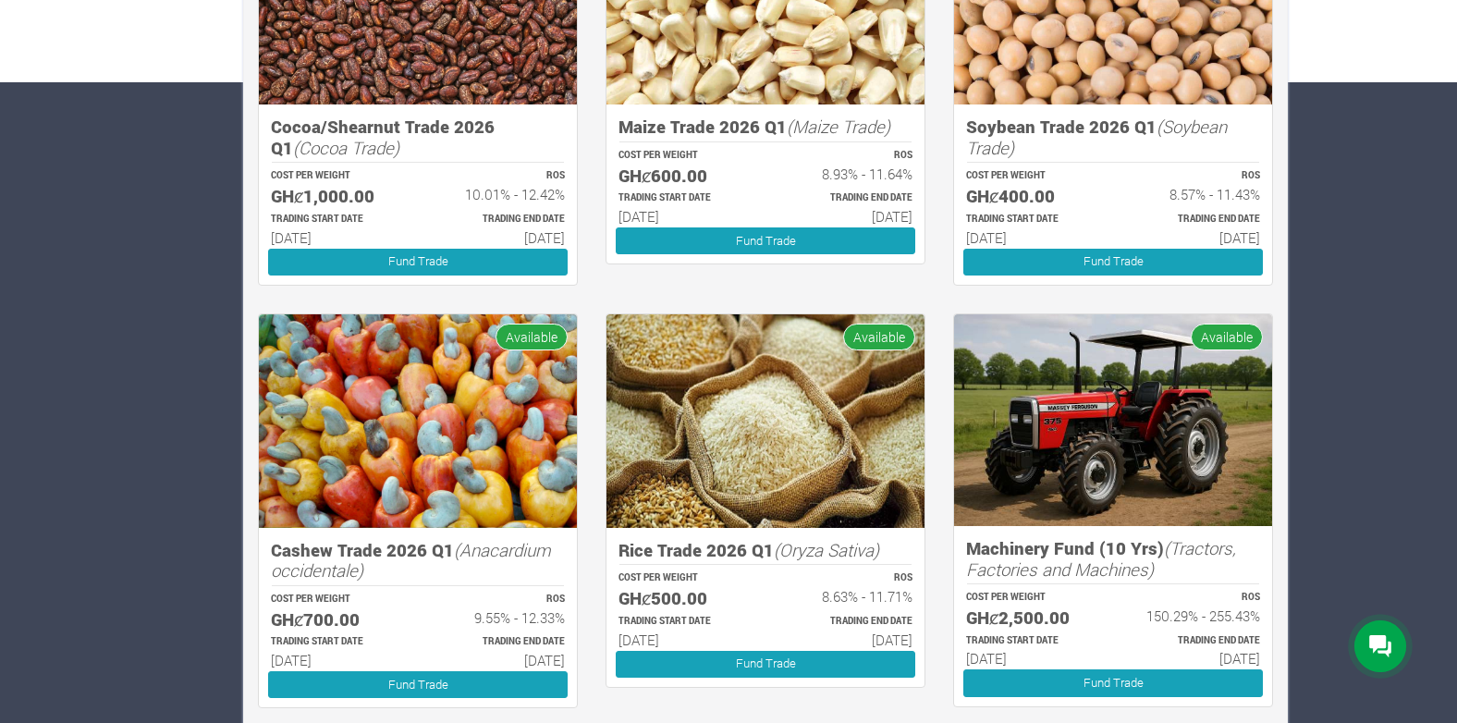
click at [1080, 564] on icon "(Tractors, Factories and Machines)" at bounding box center [1101, 558] width 270 height 44
click at [1104, 473] on img at bounding box center [1113, 420] width 318 height 212
click at [1214, 335] on span "Available" at bounding box center [1227, 337] width 72 height 27
click at [1122, 670] on link "Fund Trade" at bounding box center [1112, 682] width 299 height 27
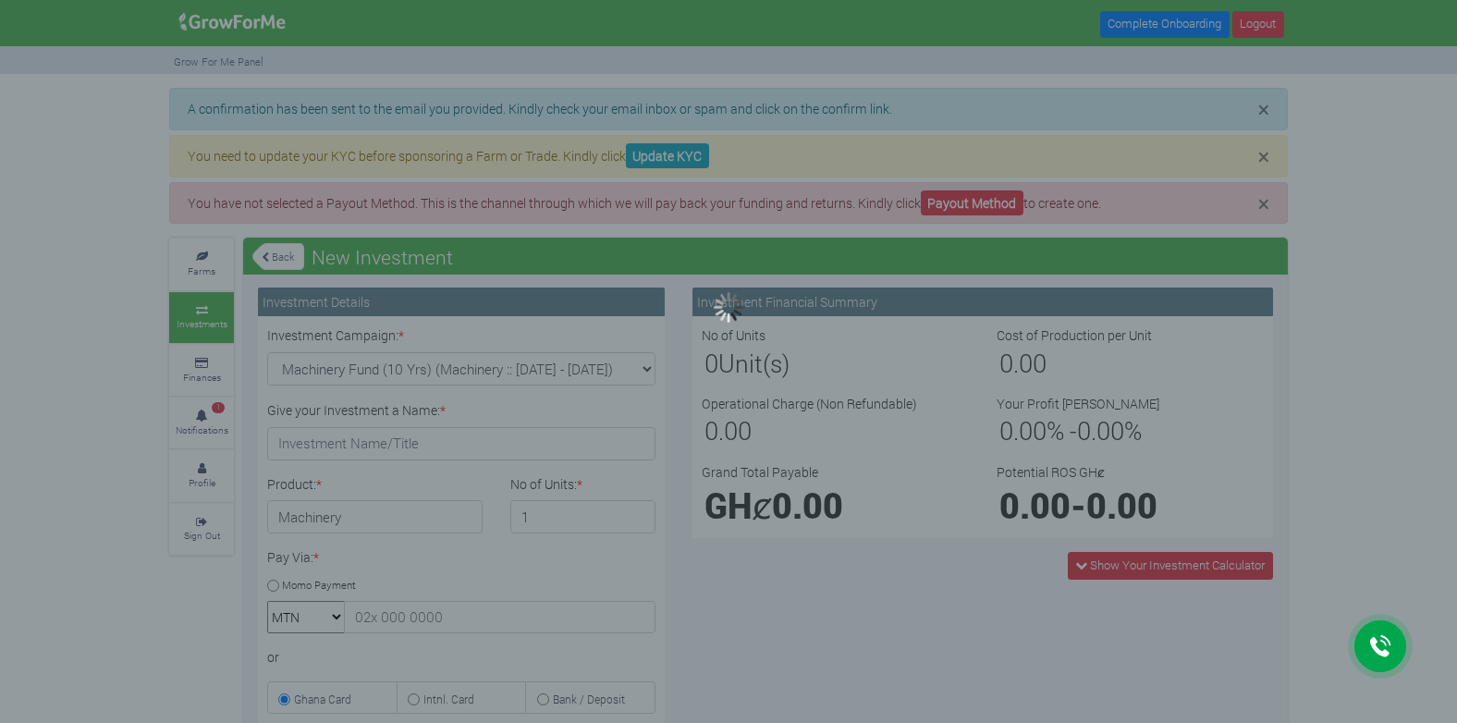
type input "1"
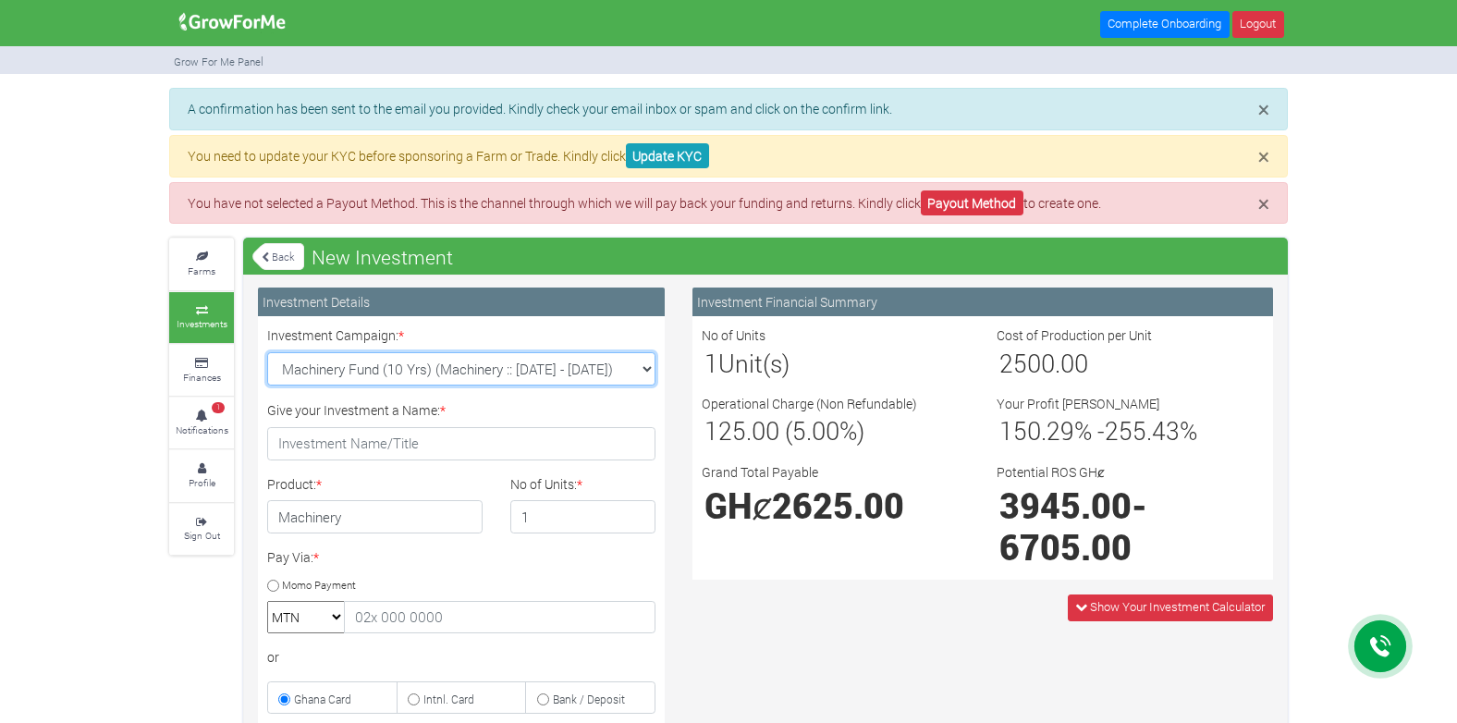
click at [638, 368] on select "Machinery Fund (10 Yrs) (Machinery :: 01st Jun 2025 - 01st Jun 2035) Cocoa/Shea…" at bounding box center [461, 368] width 388 height 33
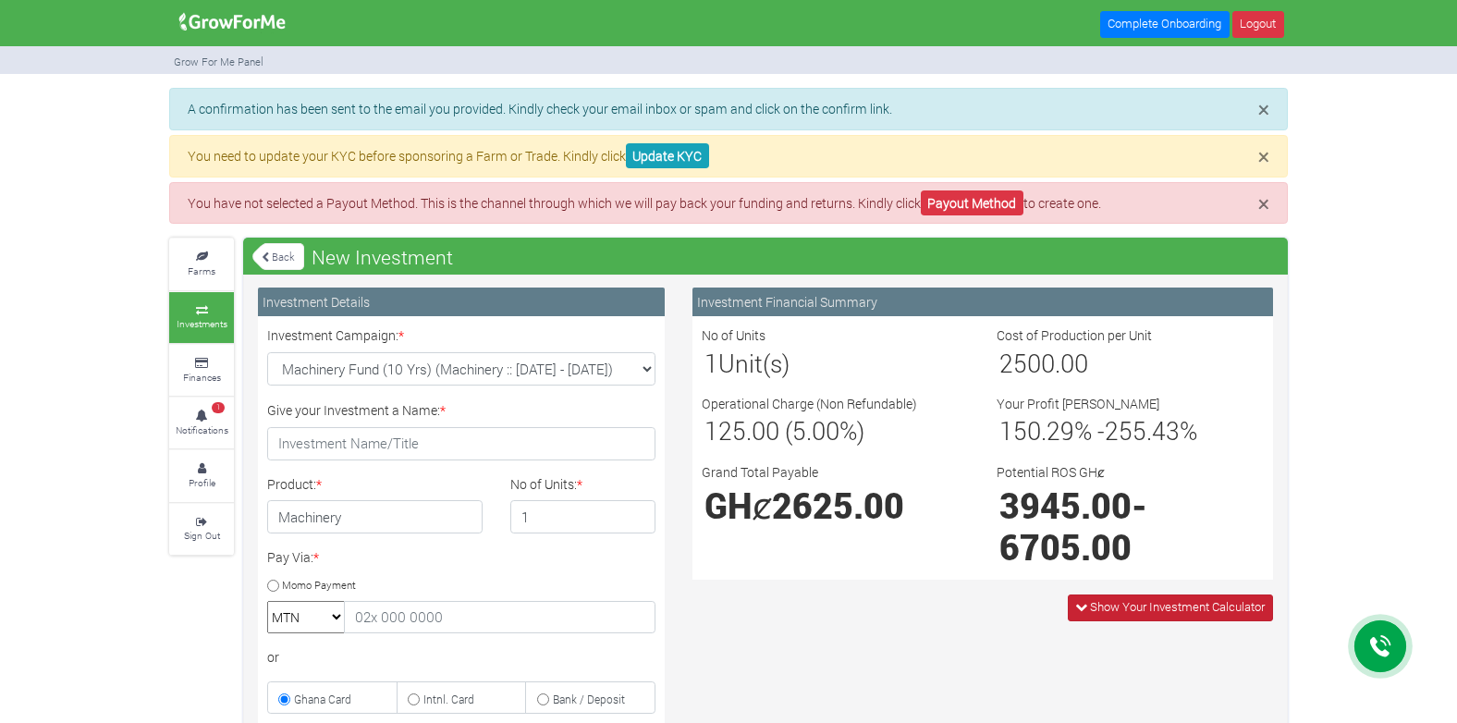
click at [1075, 602] on icon at bounding box center [1081, 607] width 12 height 12
